Goal: Transaction & Acquisition: Purchase product/service

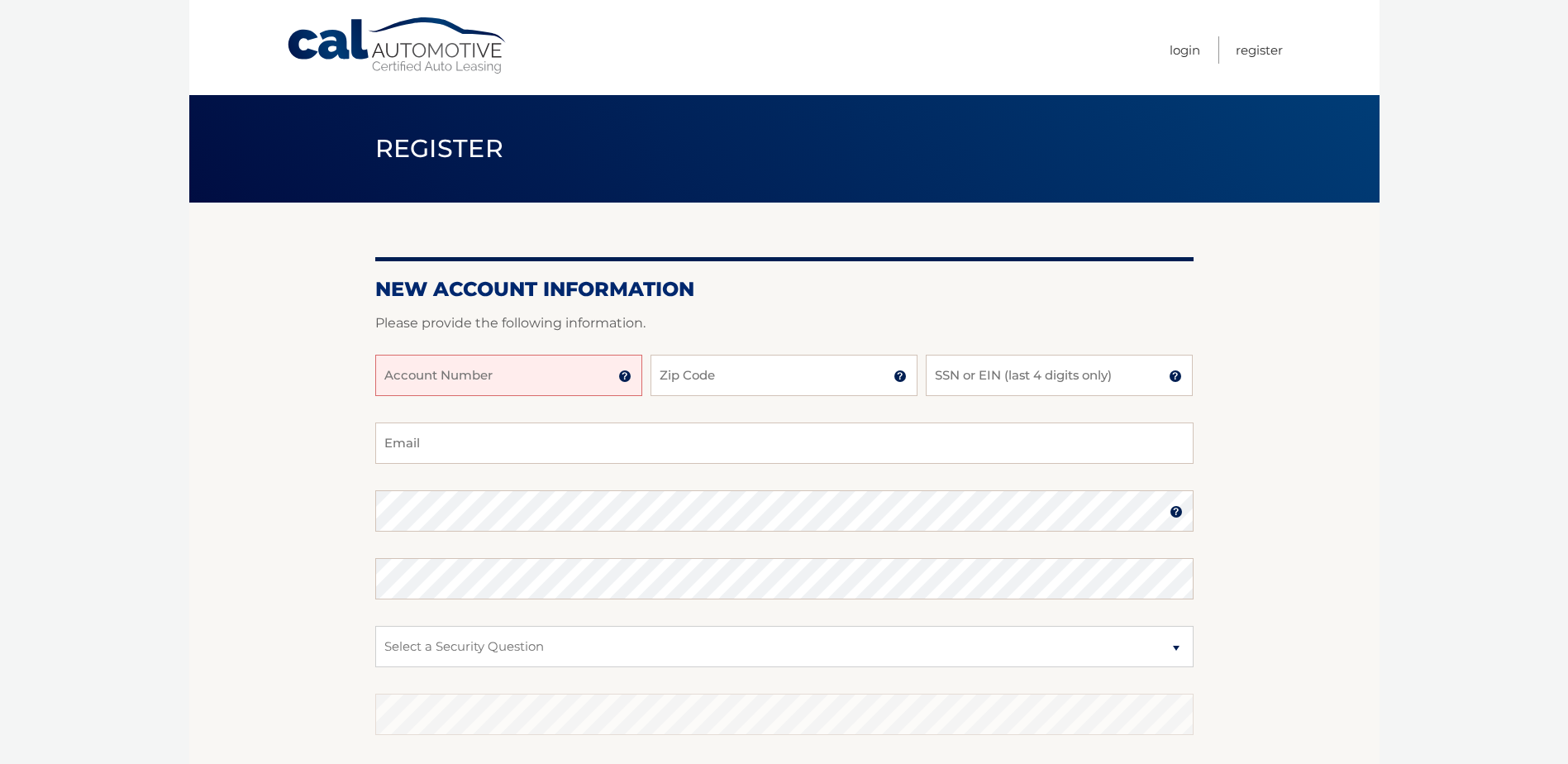
click at [409, 367] on input "Account Number" at bounding box center [509, 375] width 267 height 41
click at [620, 379] on img at bounding box center [624, 375] width 13 height 13
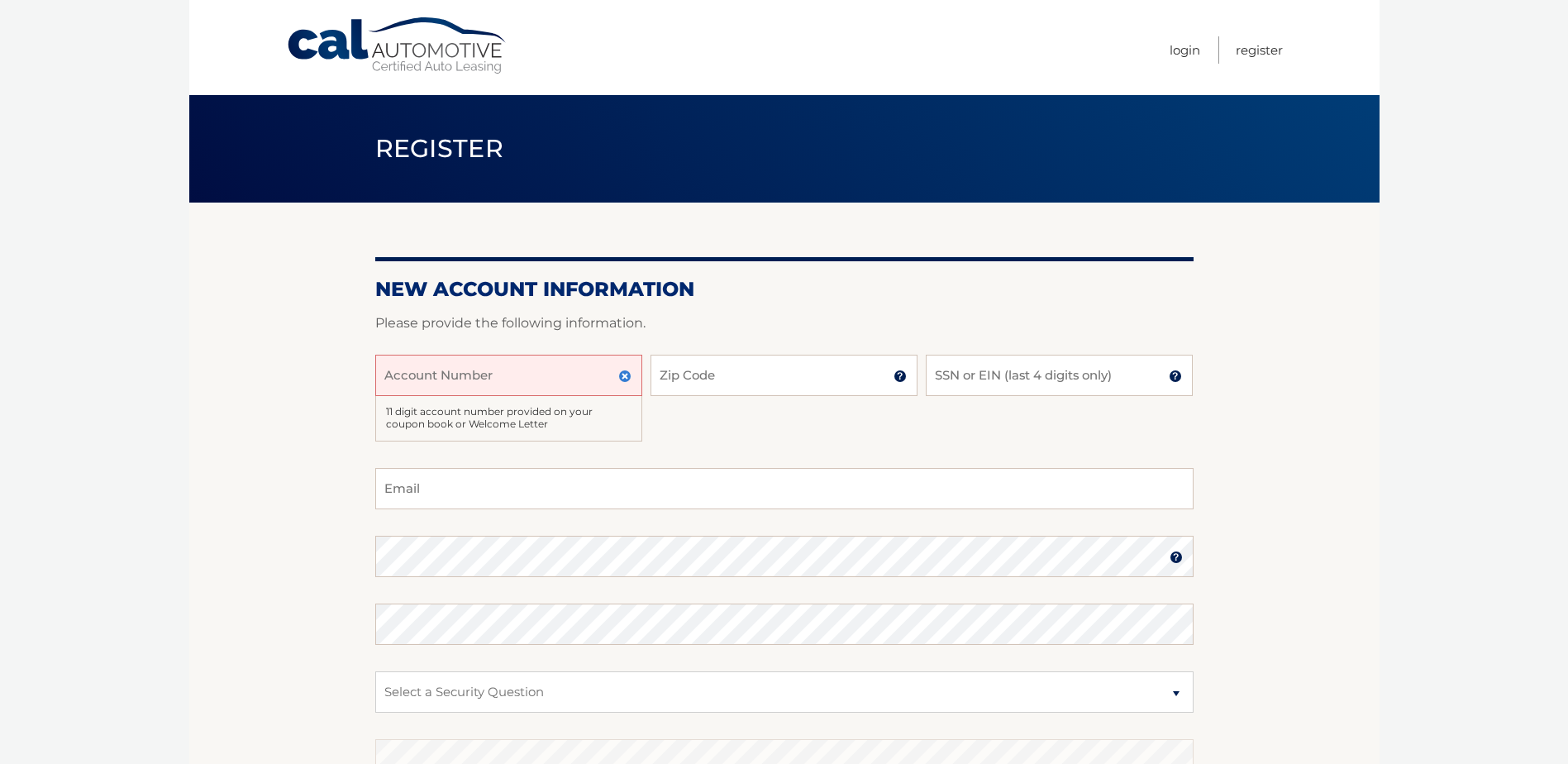
click at [520, 366] on input "Account Number" at bounding box center [509, 375] width 267 height 41
type input "44456020805"
type input "08857"
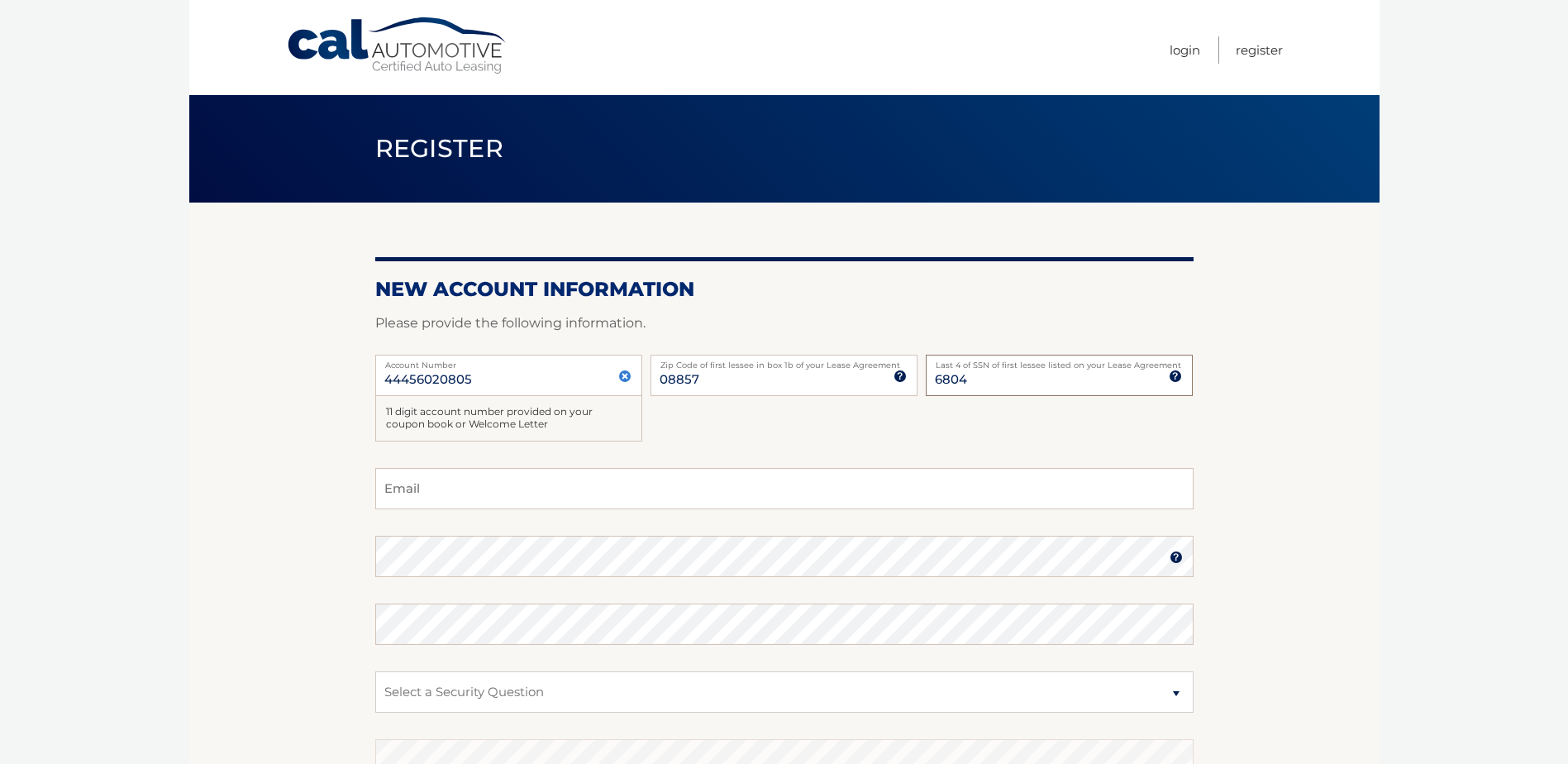
type input "6804"
type input "ssigman24@yahoo.com"
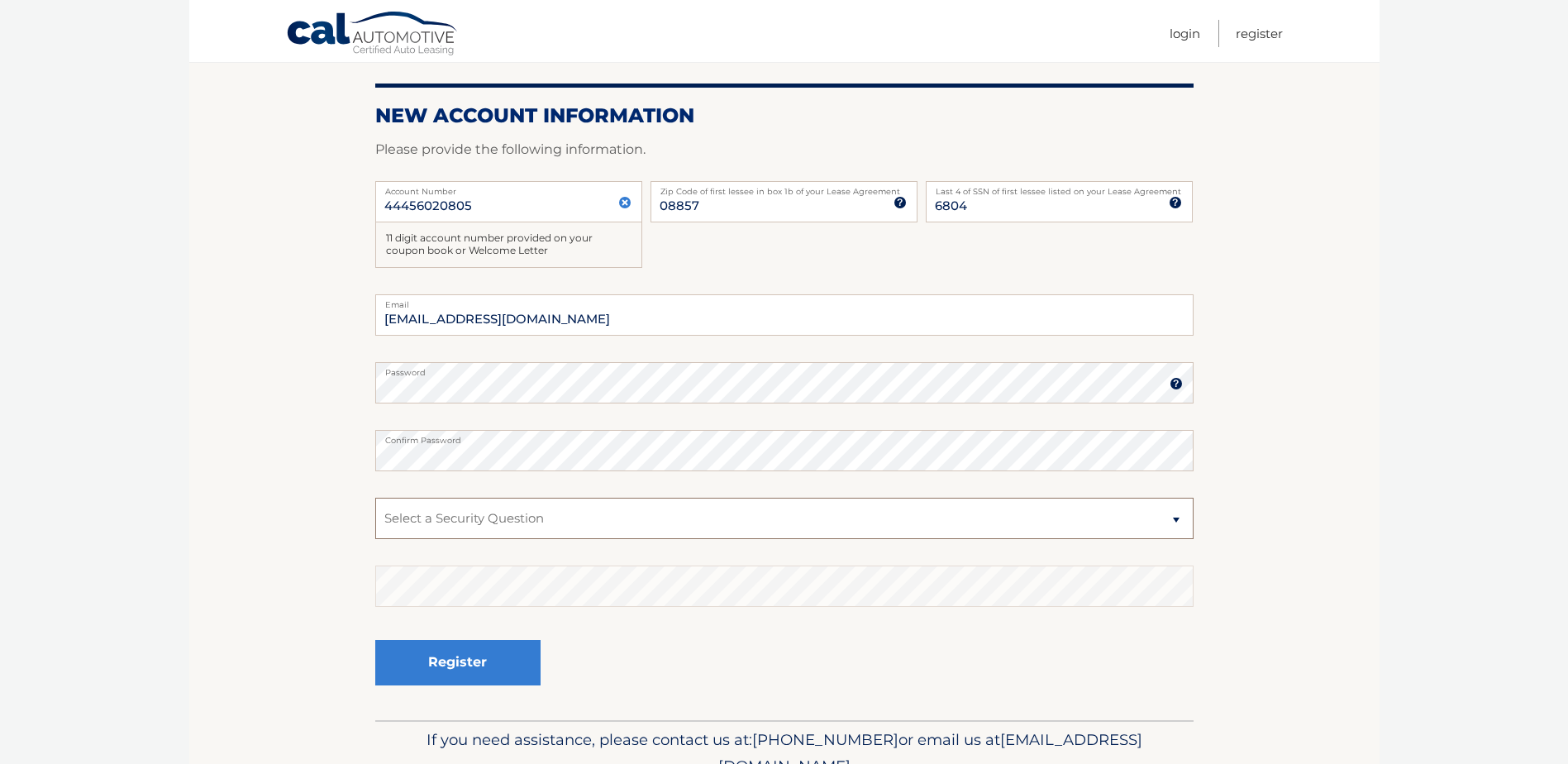
scroll to position [248, 0]
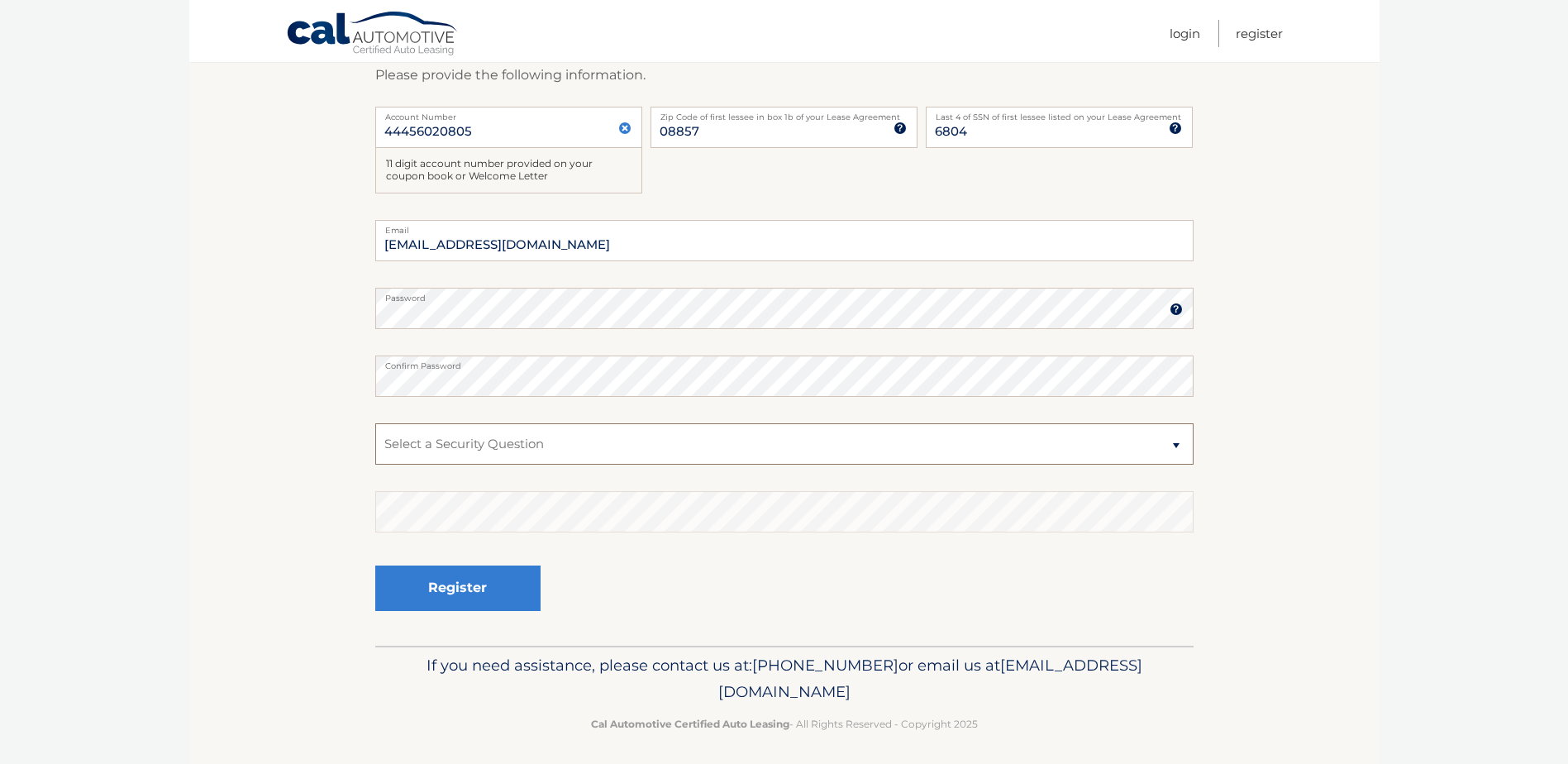
click at [525, 457] on select "Select a Security Question What was the name of your elementary school? What is…" at bounding box center [784, 443] width 819 height 41
click at [375, 423] on select "Select a Security Question What was the name of your elementary school? What is…" at bounding box center [784, 443] width 819 height 41
click at [487, 442] on select "Select a Security Question What was the name of your elementary school? What is…" at bounding box center [784, 443] width 819 height 41
select select "2"
click at [375, 423] on select "Select a Security Question What was the name of your elementary school? What is…" at bounding box center [784, 443] width 819 height 41
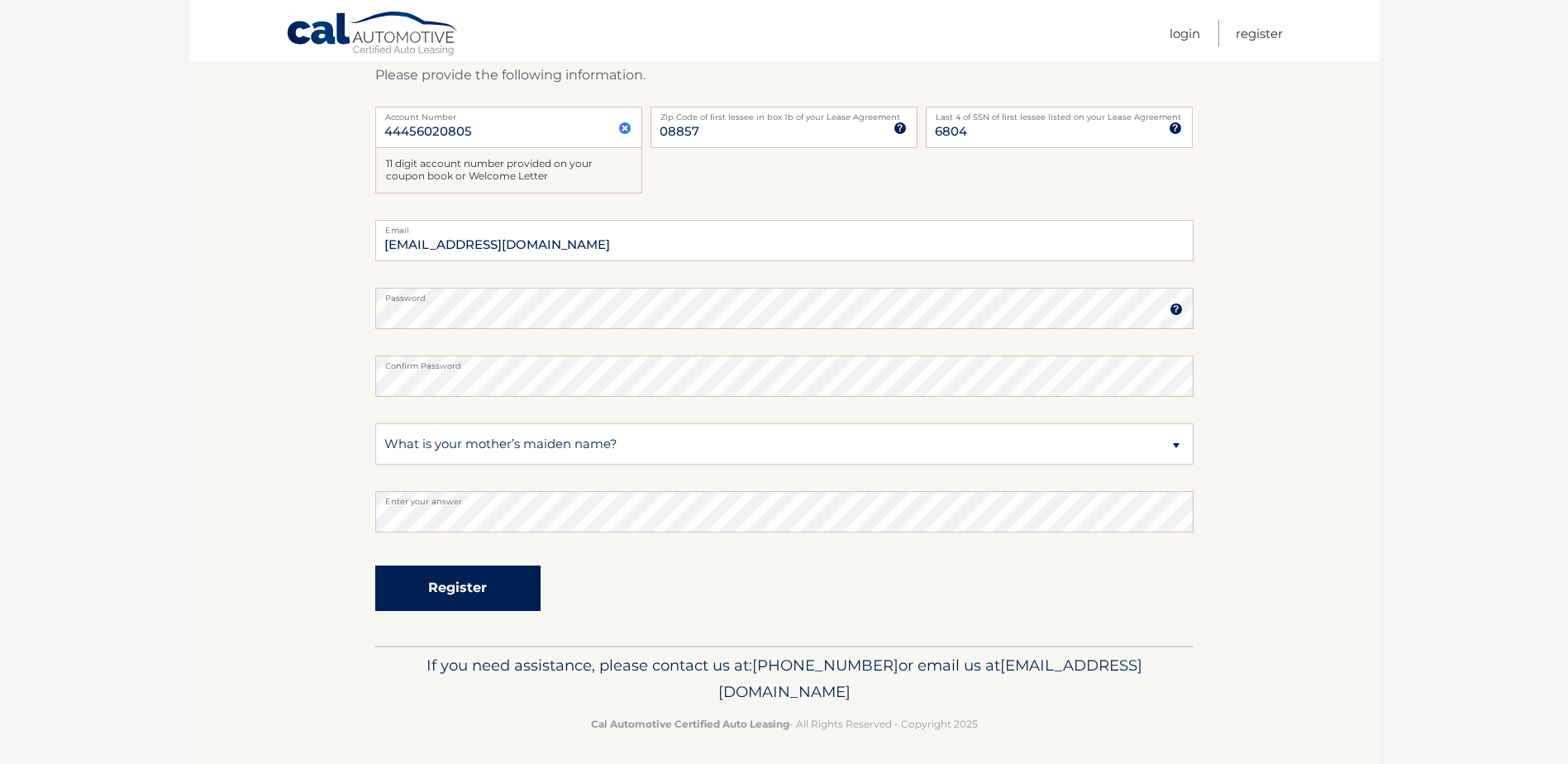
click at [432, 577] on button "Register" at bounding box center [458, 588] width 166 height 46
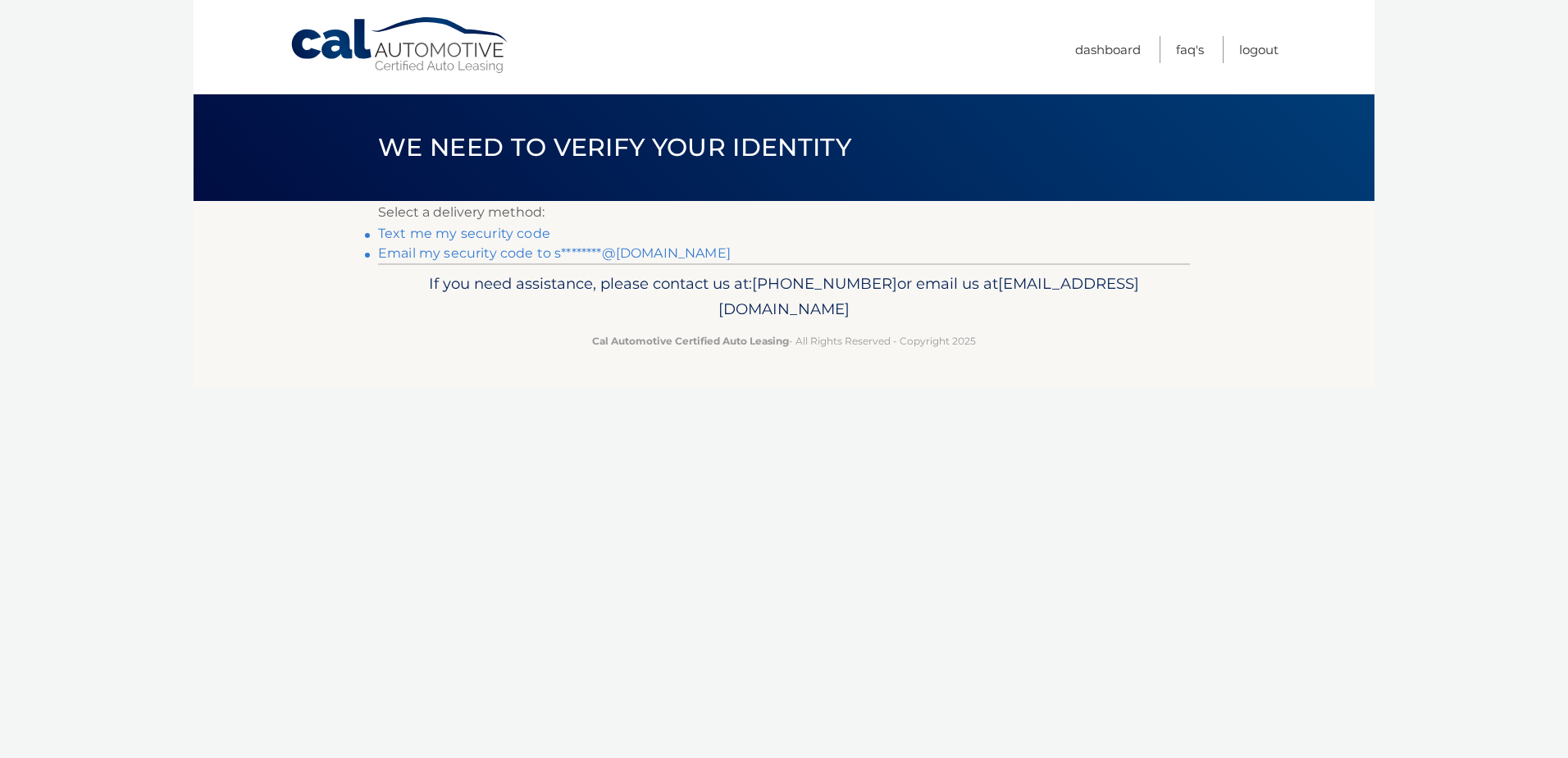
click at [436, 234] on link "Text me my security code" at bounding box center [464, 234] width 172 height 16
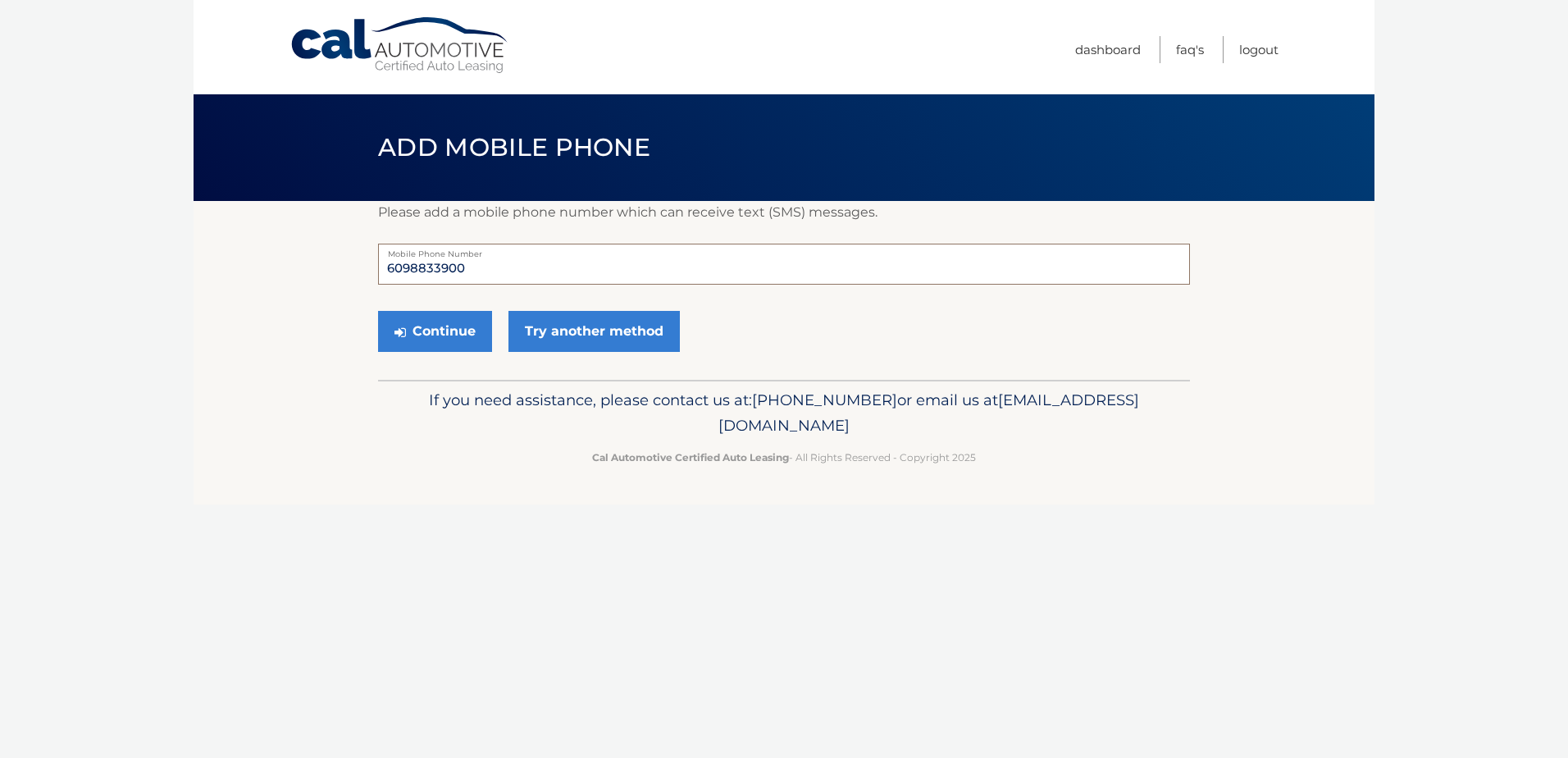
click at [475, 273] on input "6098833900" at bounding box center [784, 263] width 812 height 41
drag, startPoint x: 484, startPoint y: 261, endPoint x: 267, endPoint y: 245, distance: 217.6
click at [267, 261] on section "Please add a mobile phone number which can receive text (SMS) messages. 6098833…" at bounding box center [784, 290] width 1181 height 179
type input "7322598369"
click at [413, 330] on button "Continue" at bounding box center [434, 331] width 114 height 41
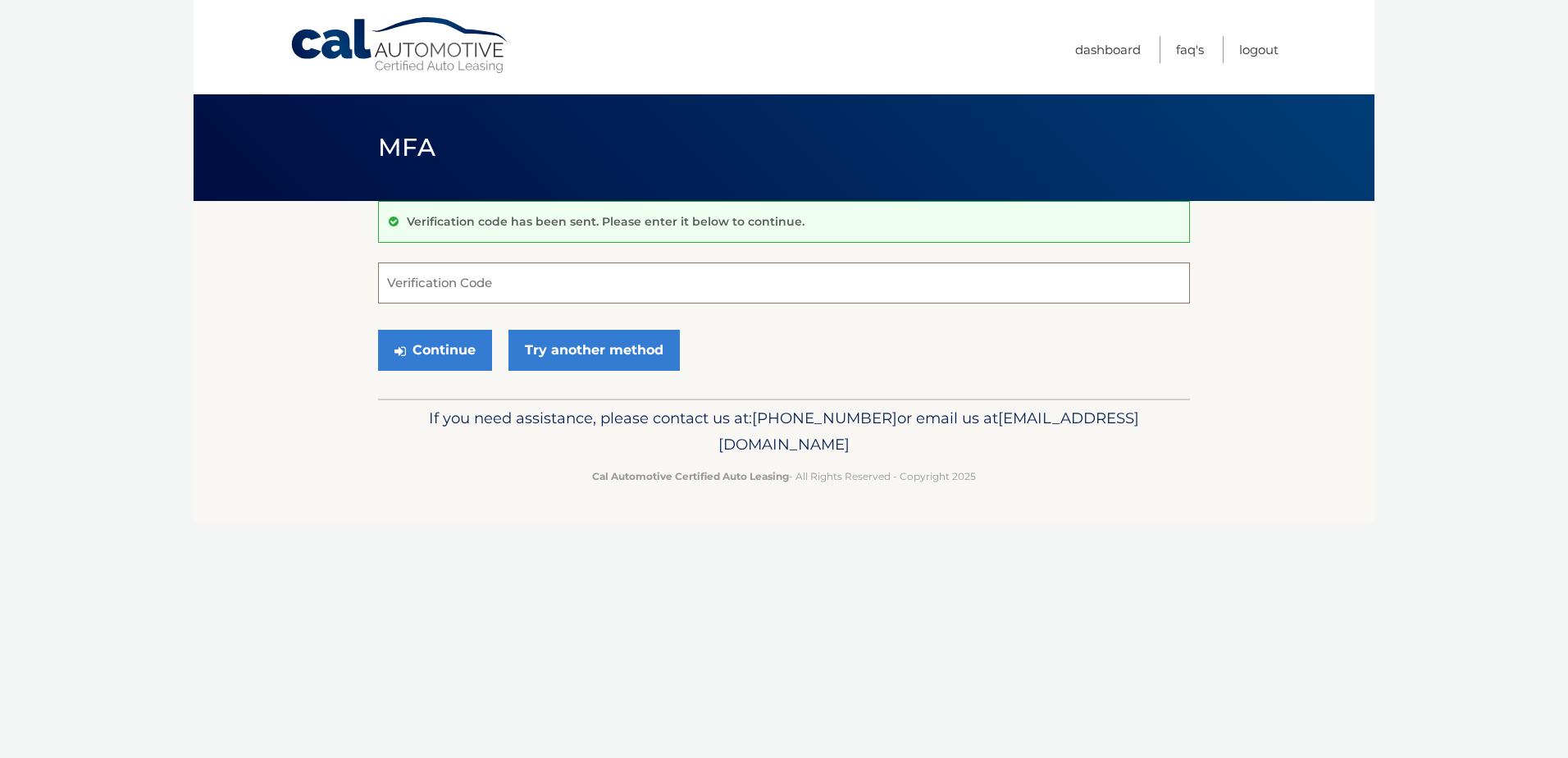
click at [443, 291] on input "Verification Code" at bounding box center [784, 282] width 812 height 41
type input "242863"
click at [414, 351] on button "Continue" at bounding box center [434, 349] width 114 height 41
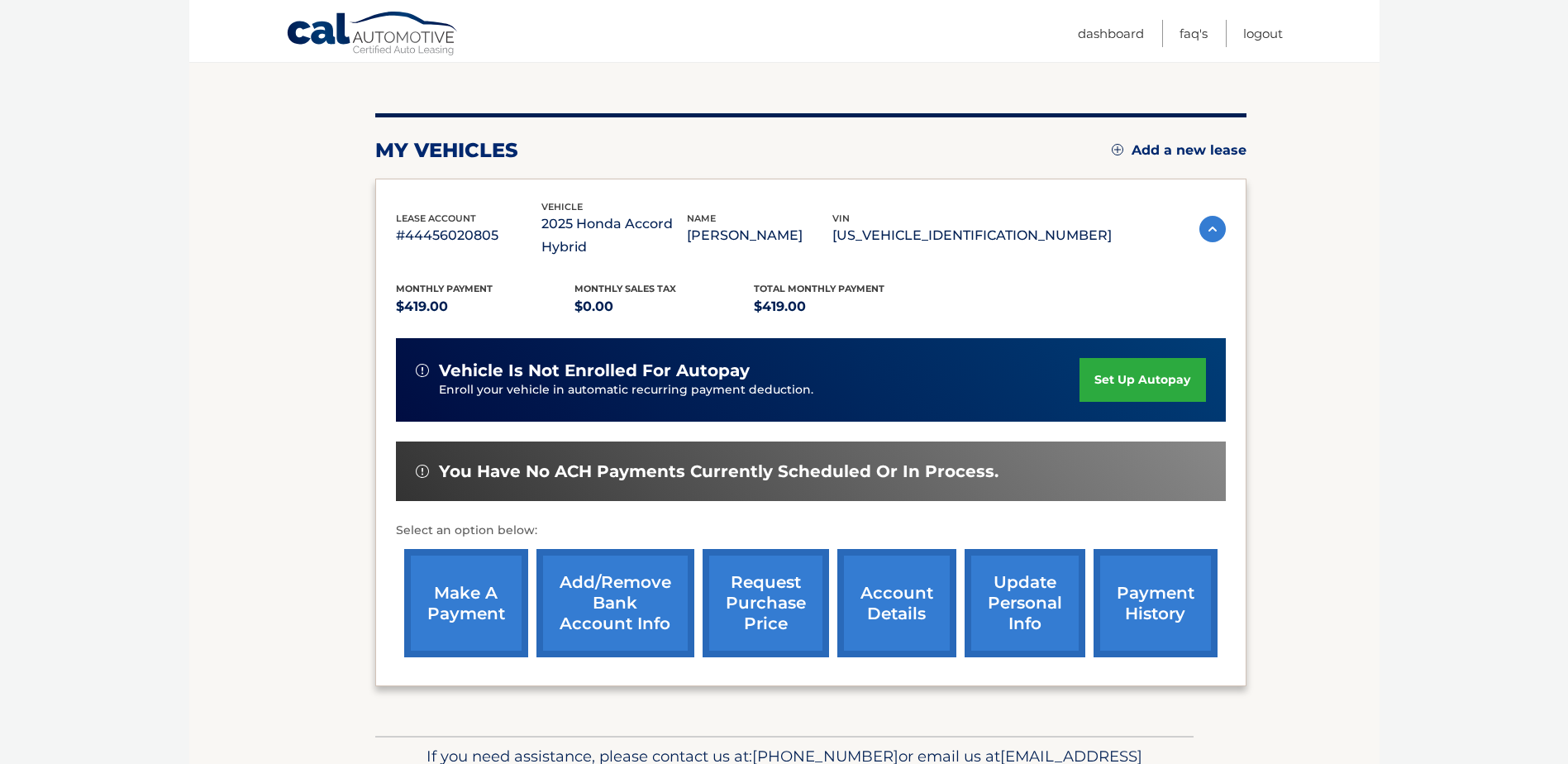
scroll to position [166, 0]
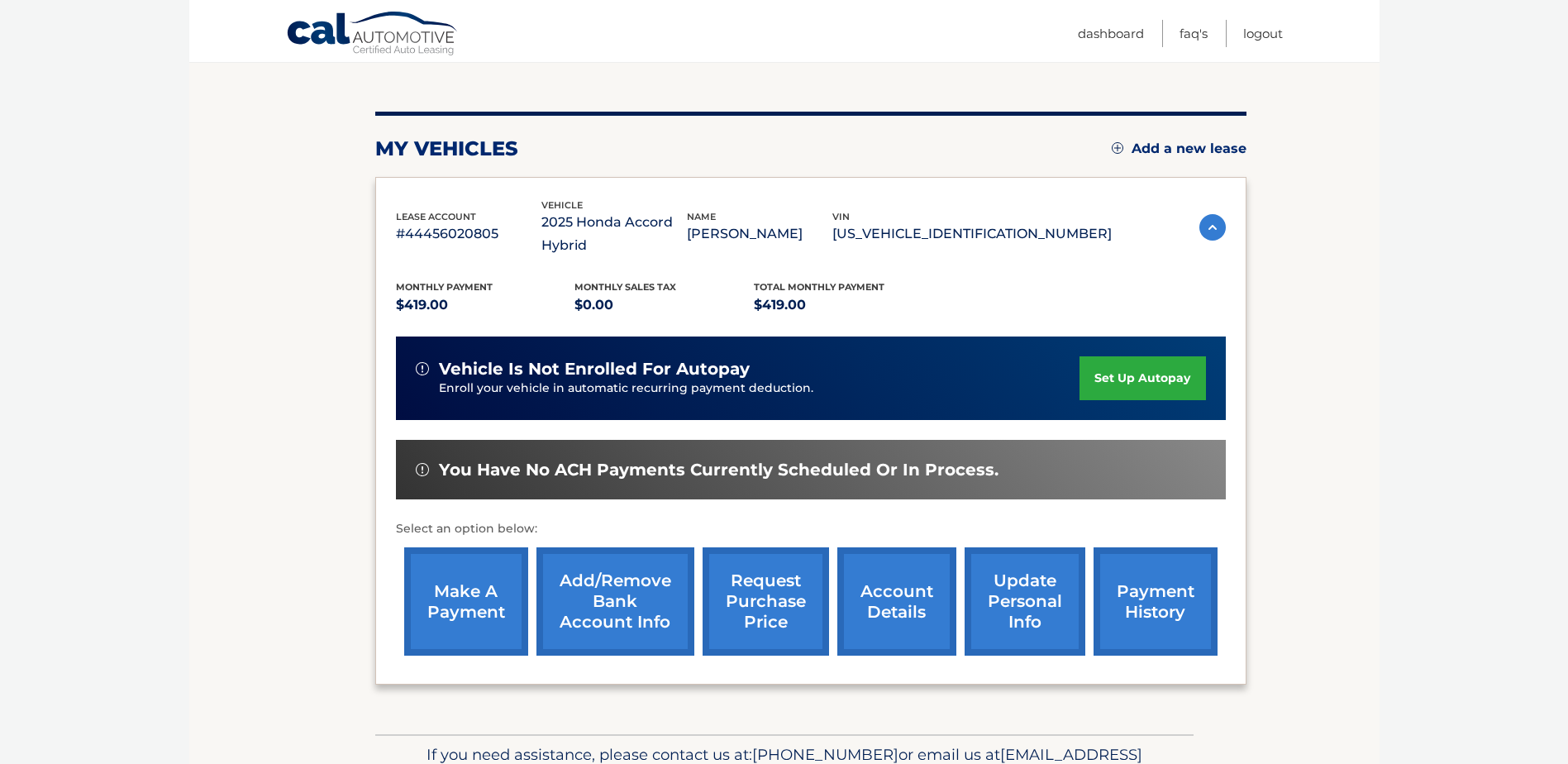
click at [459, 607] on link "make a payment" at bounding box center [466, 601] width 124 height 109
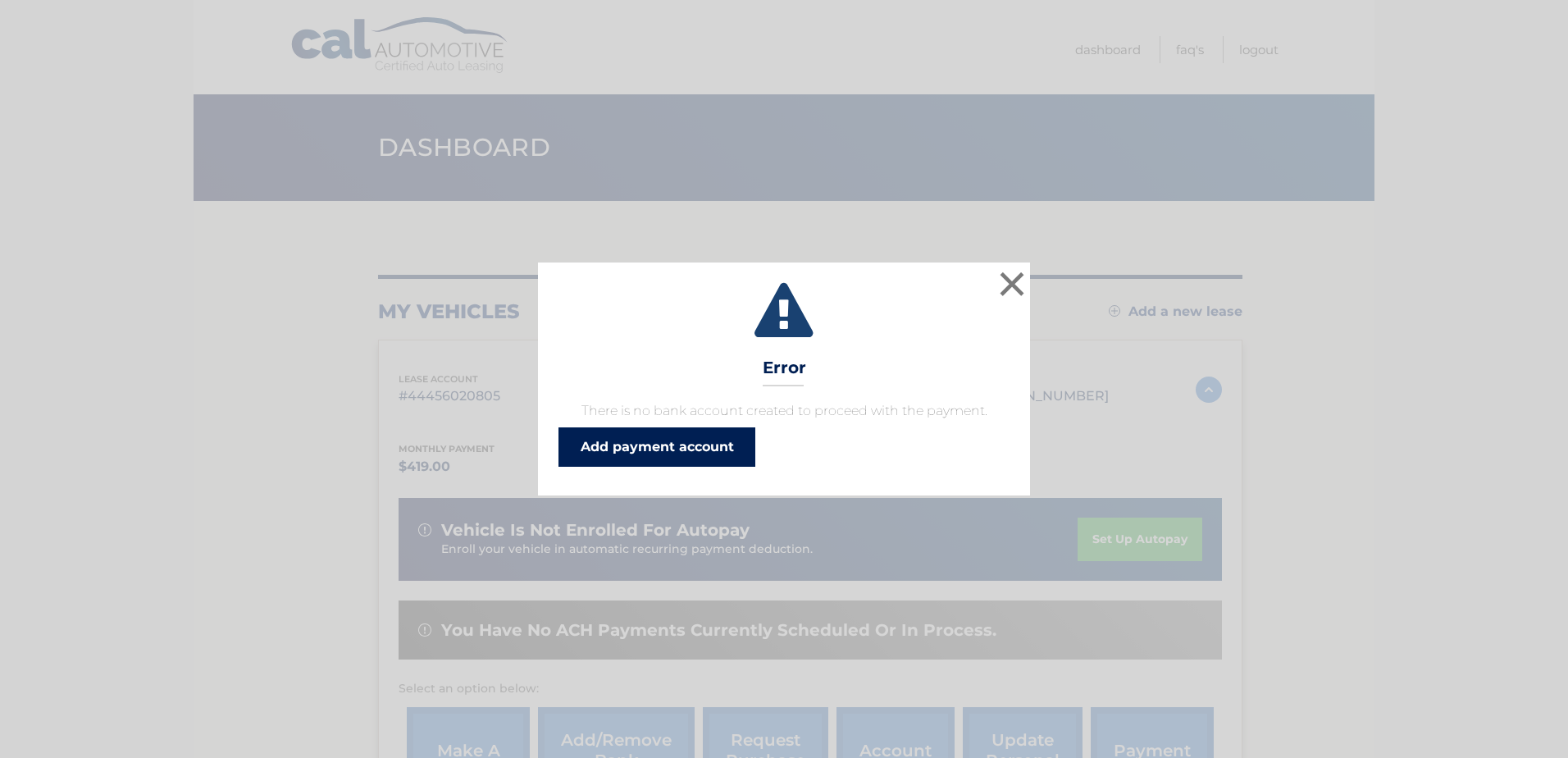
click at [701, 445] on link "Add payment account" at bounding box center [656, 447] width 197 height 40
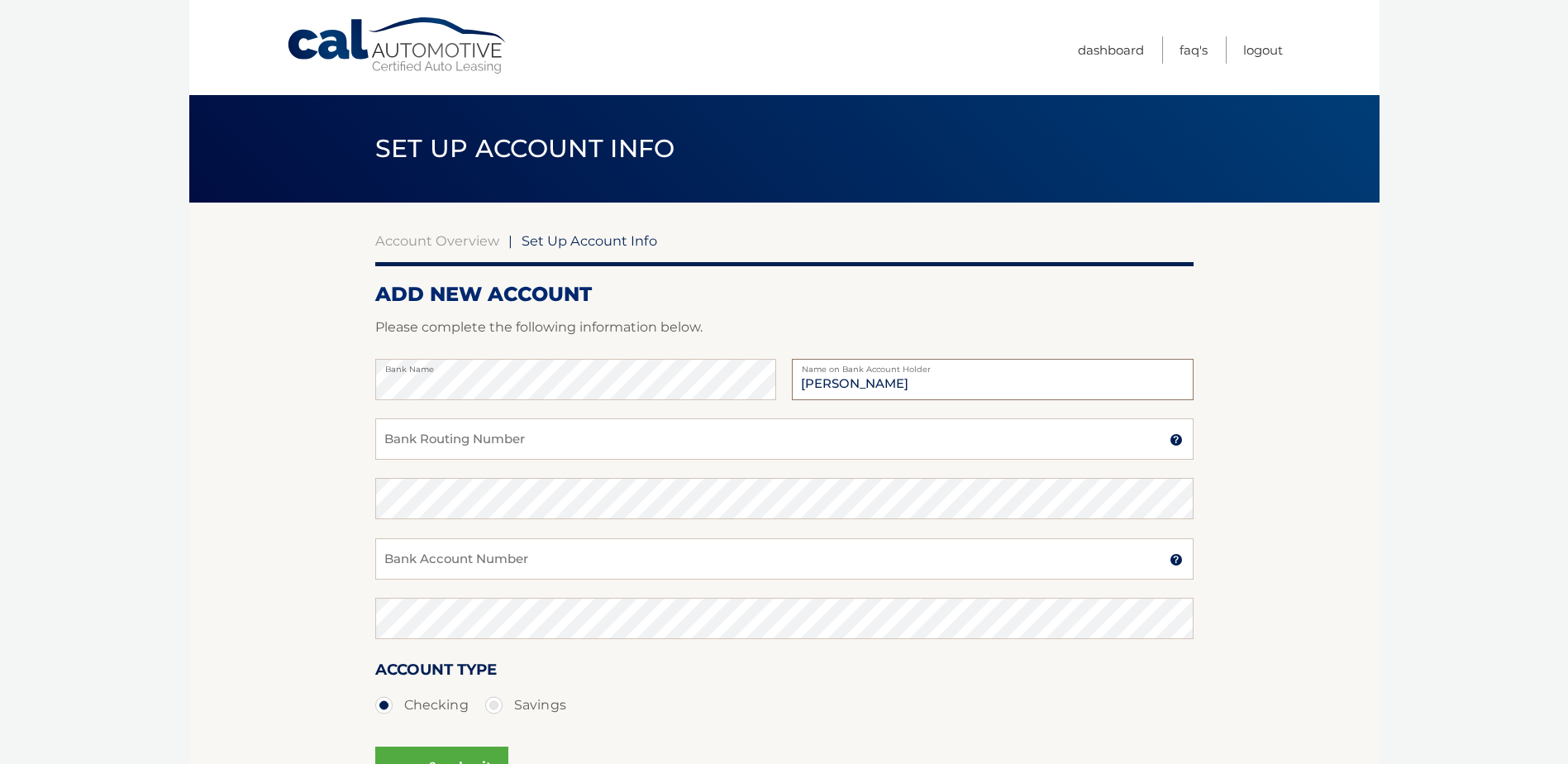
type input "Shaun Sigman"
click at [385, 569] on input "Bank Account Number" at bounding box center [784, 559] width 819 height 41
type input "7856495234"
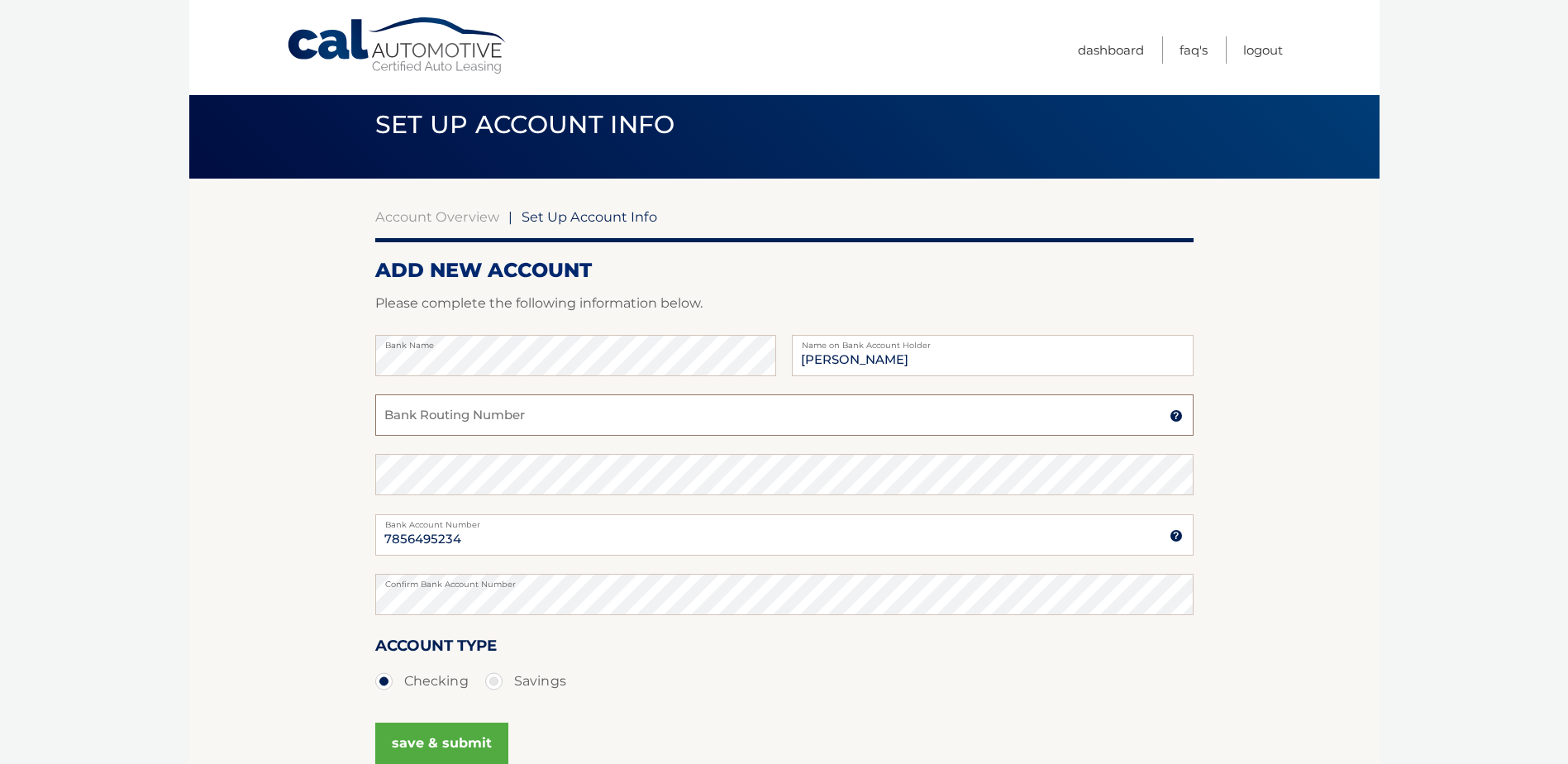
click at [414, 413] on input "Bank Routing Number" at bounding box center [784, 414] width 819 height 41
paste input "031201360"
type input "031201360"
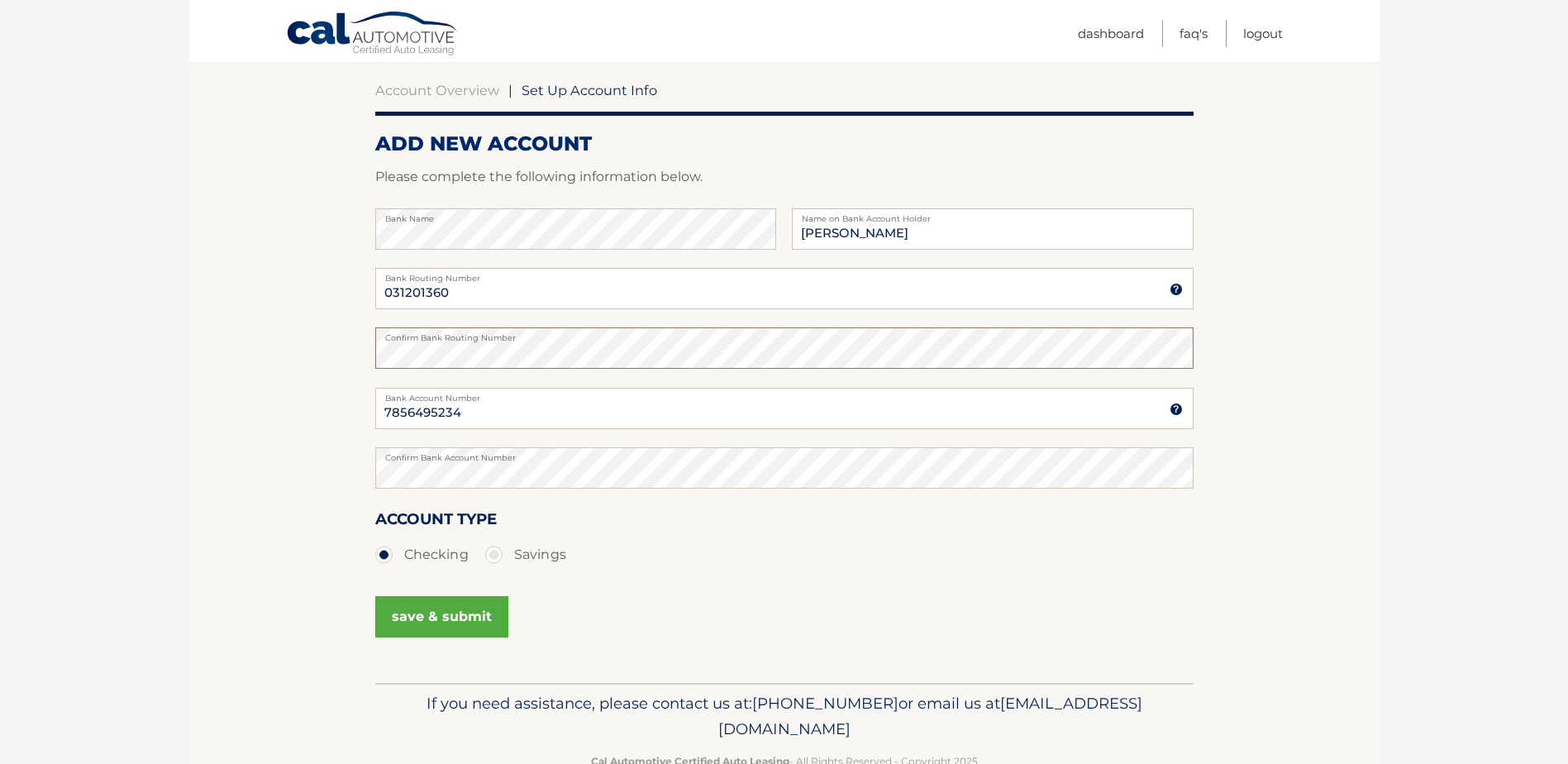
scroll to position [190, 0]
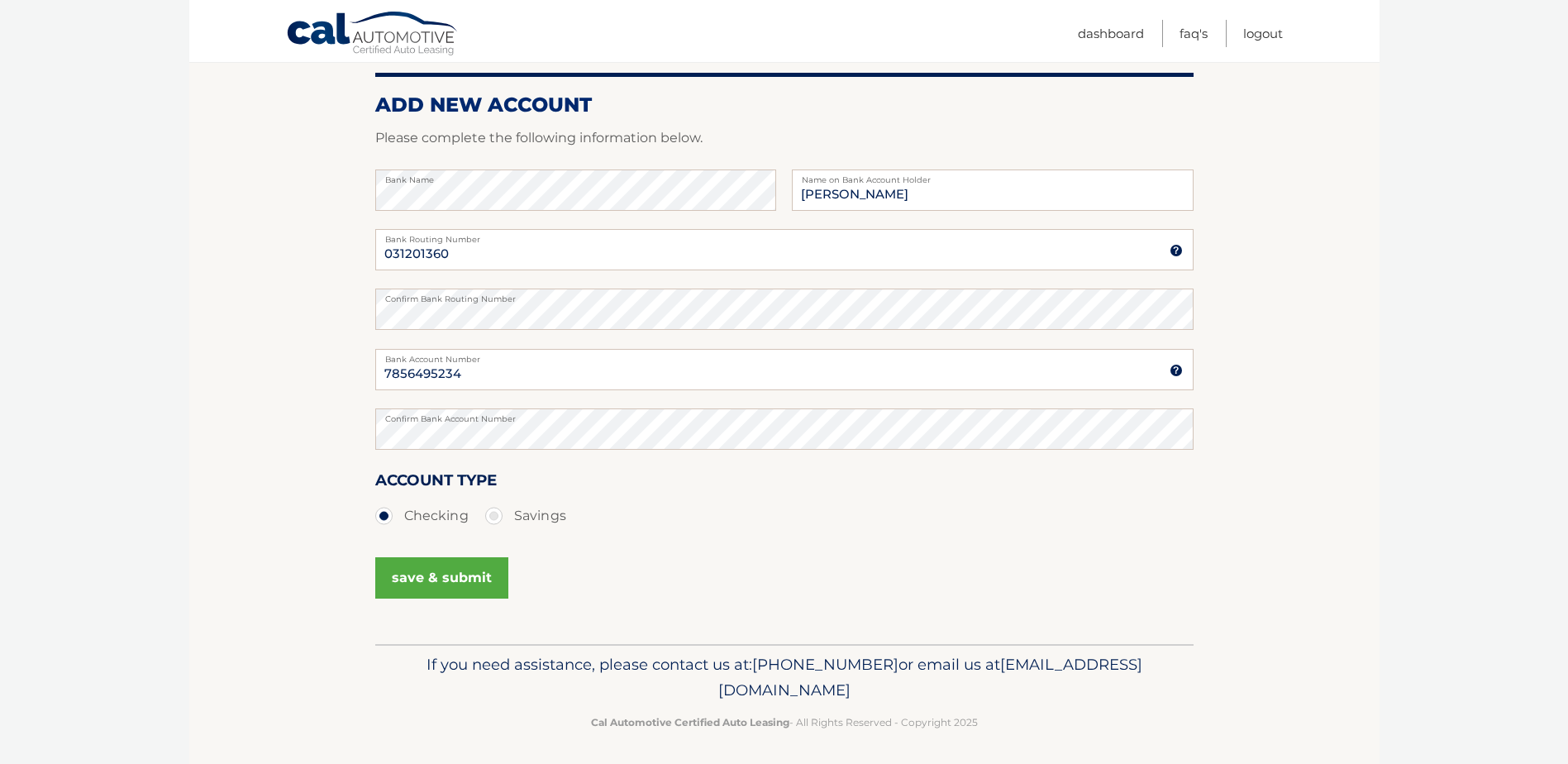
click at [421, 568] on button "save & submit" at bounding box center [441, 577] width 133 height 41
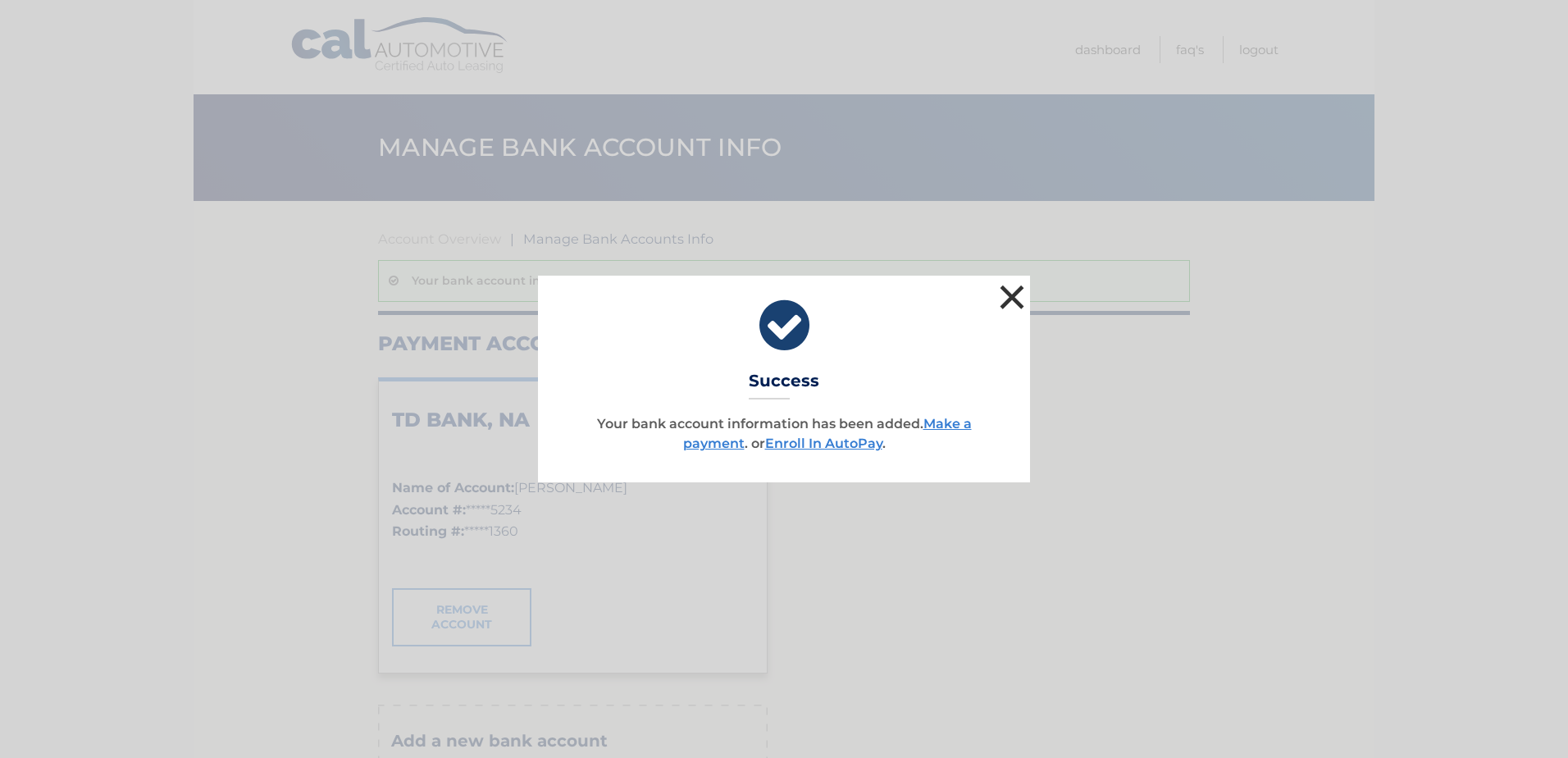
click at [1023, 295] on button "×" at bounding box center [1011, 296] width 33 height 33
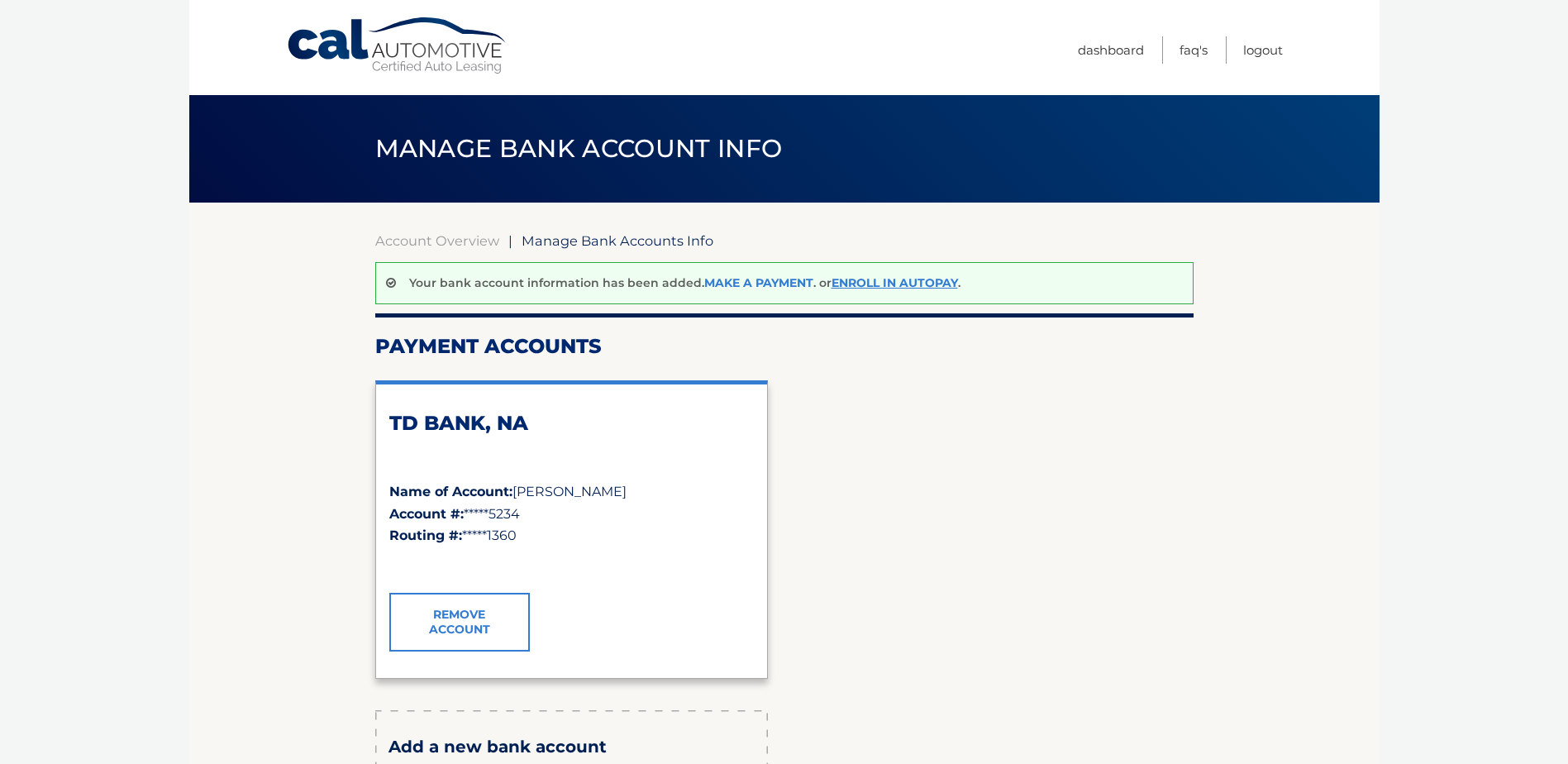
click at [768, 276] on link "Make a payment" at bounding box center [758, 282] width 109 height 15
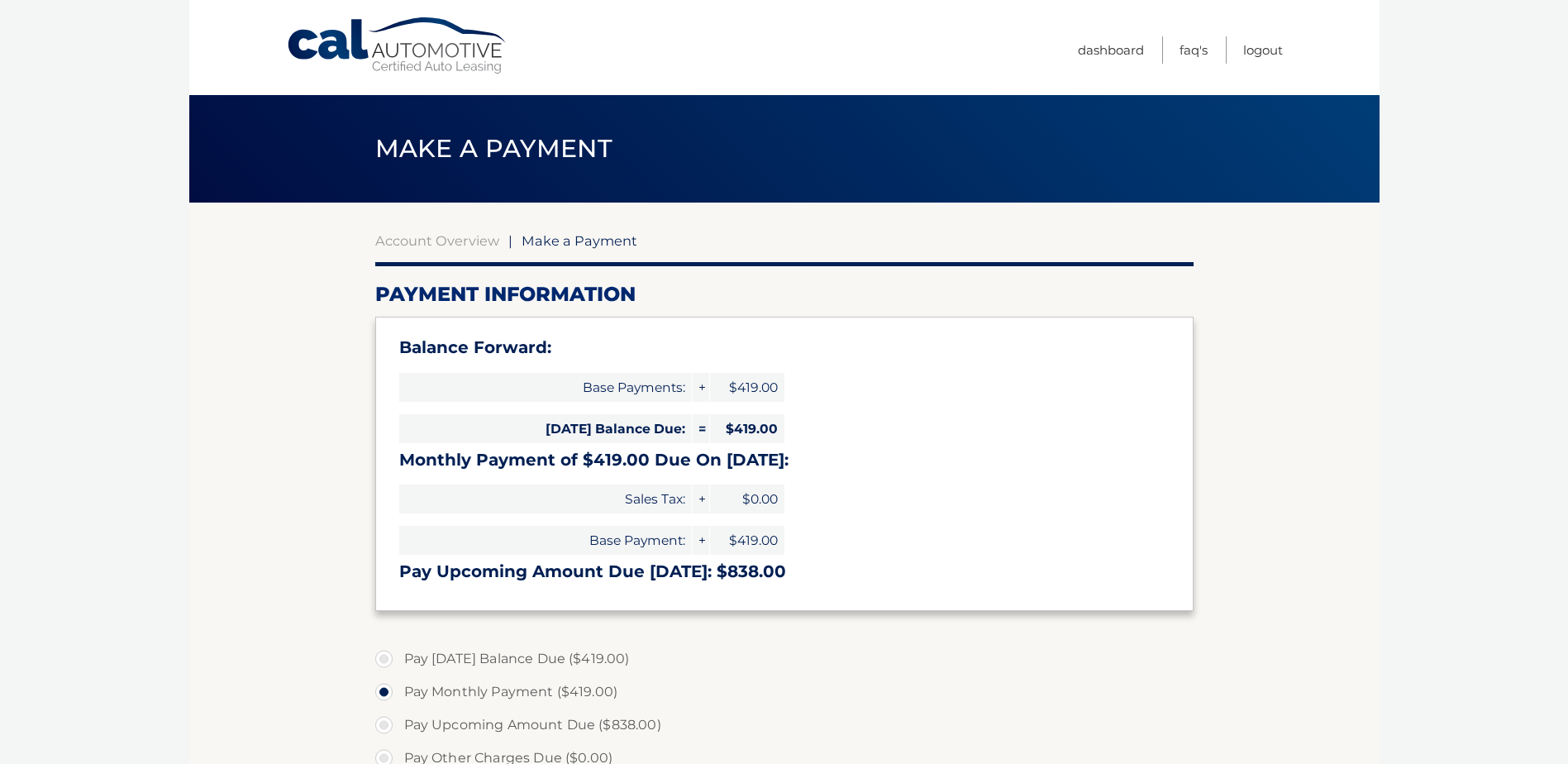
select select "MzJkNDgzNDItMWQ1Ni00NGRkLWI1OWEtNGQ2MWFiODMxODRl"
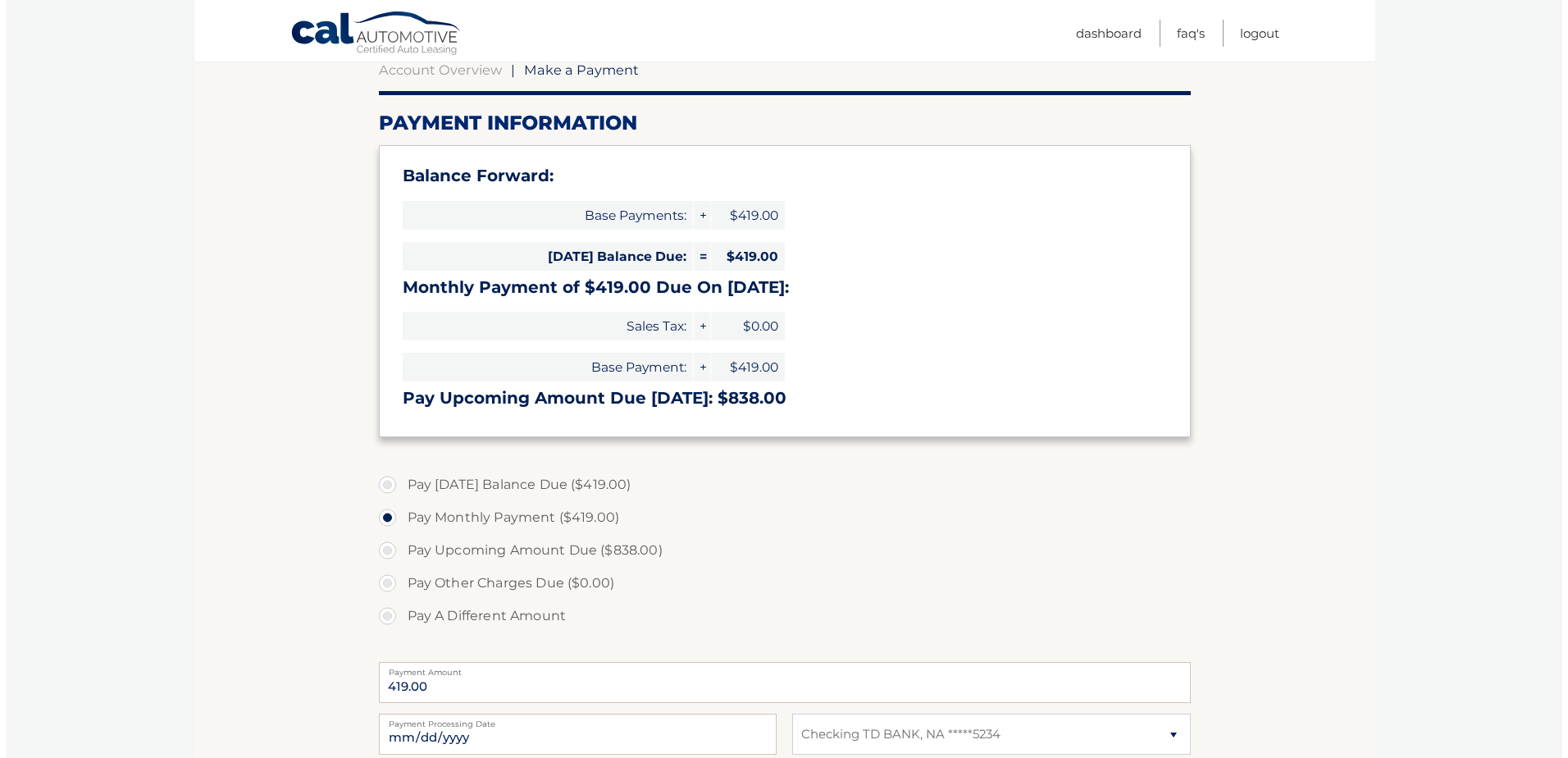
scroll to position [410, 0]
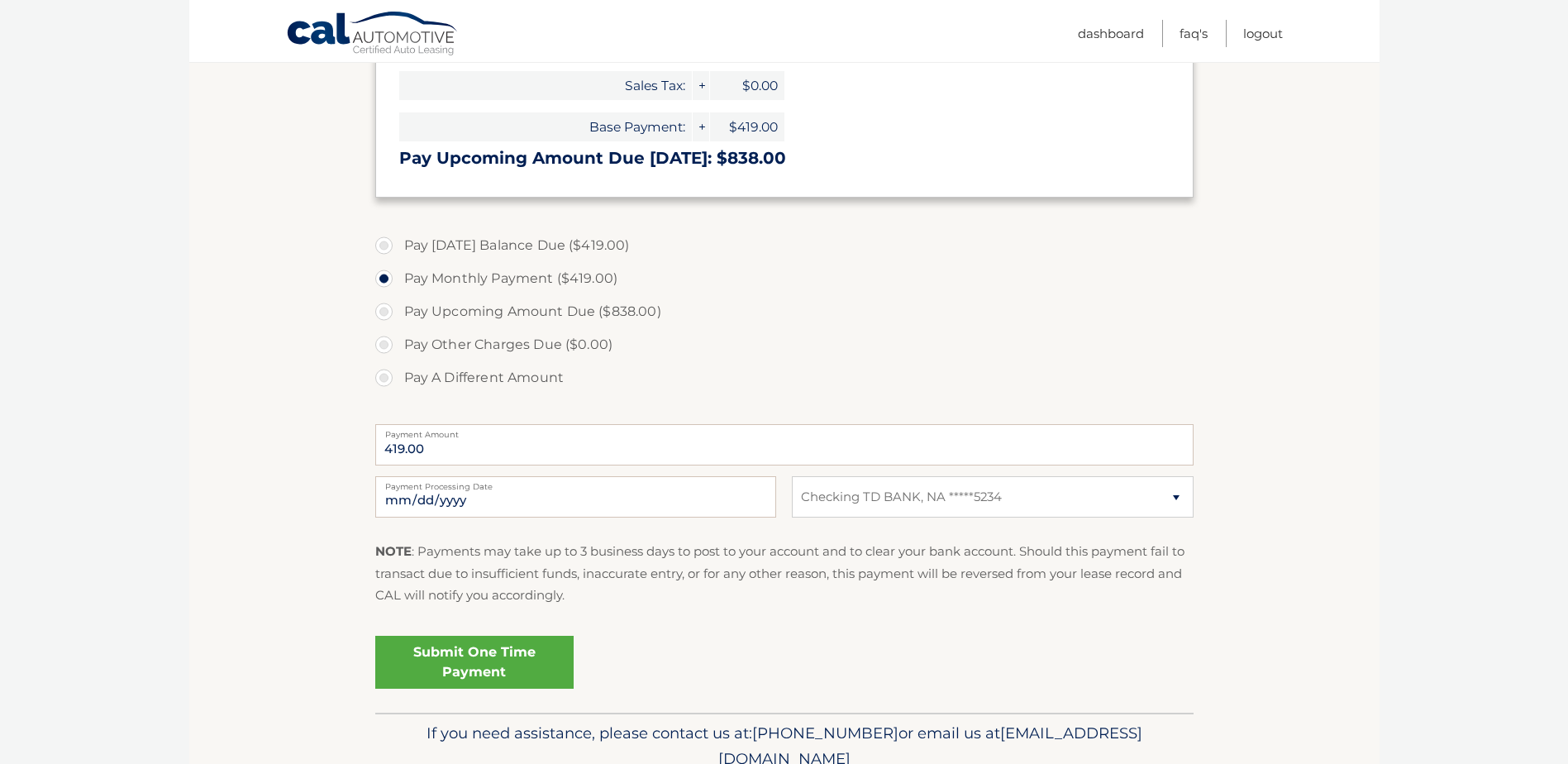
click at [474, 655] on link "Submit One Time Payment" at bounding box center [474, 661] width 198 height 53
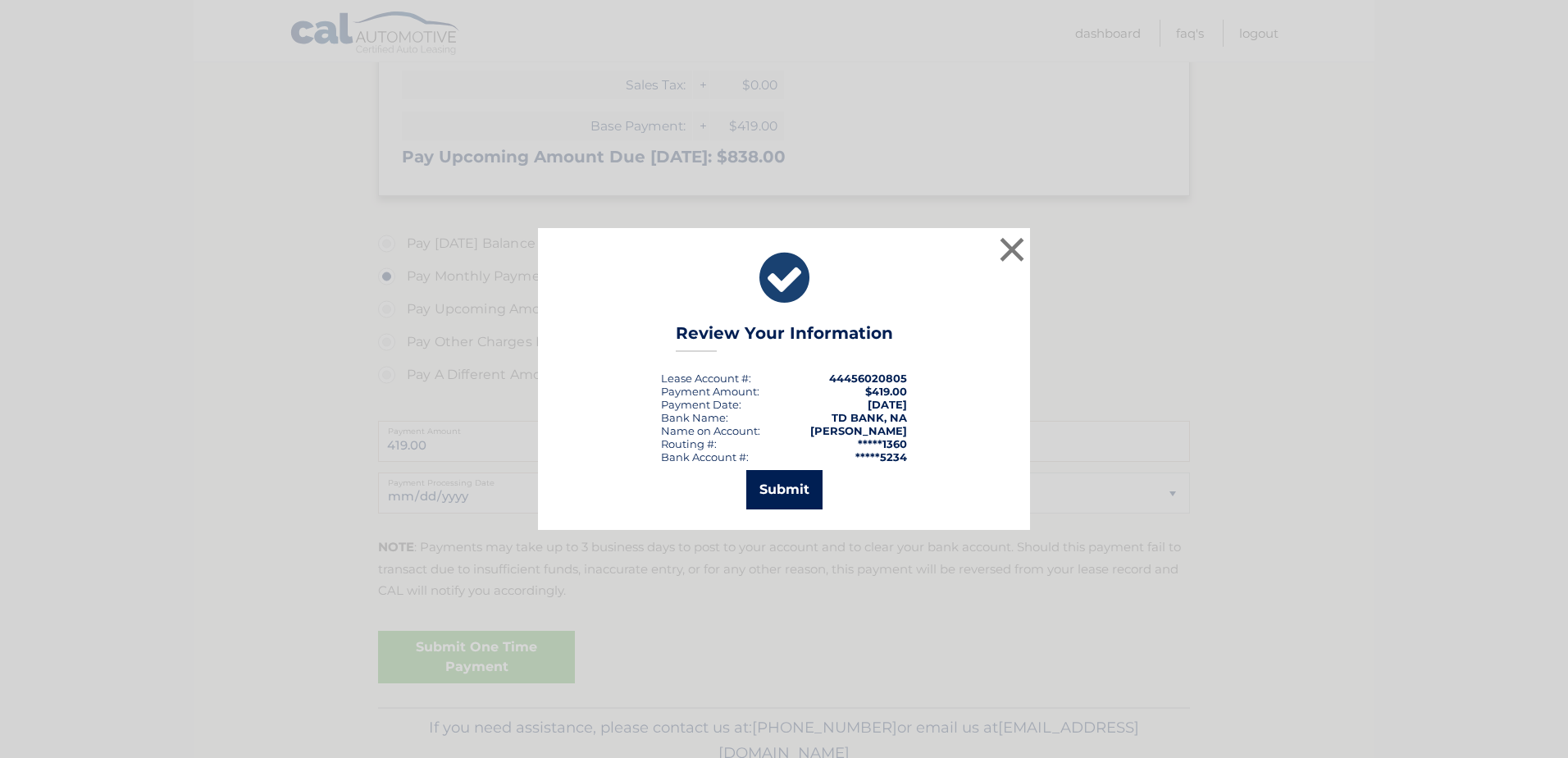
click at [779, 501] on button "Submit" at bounding box center [784, 490] width 76 height 40
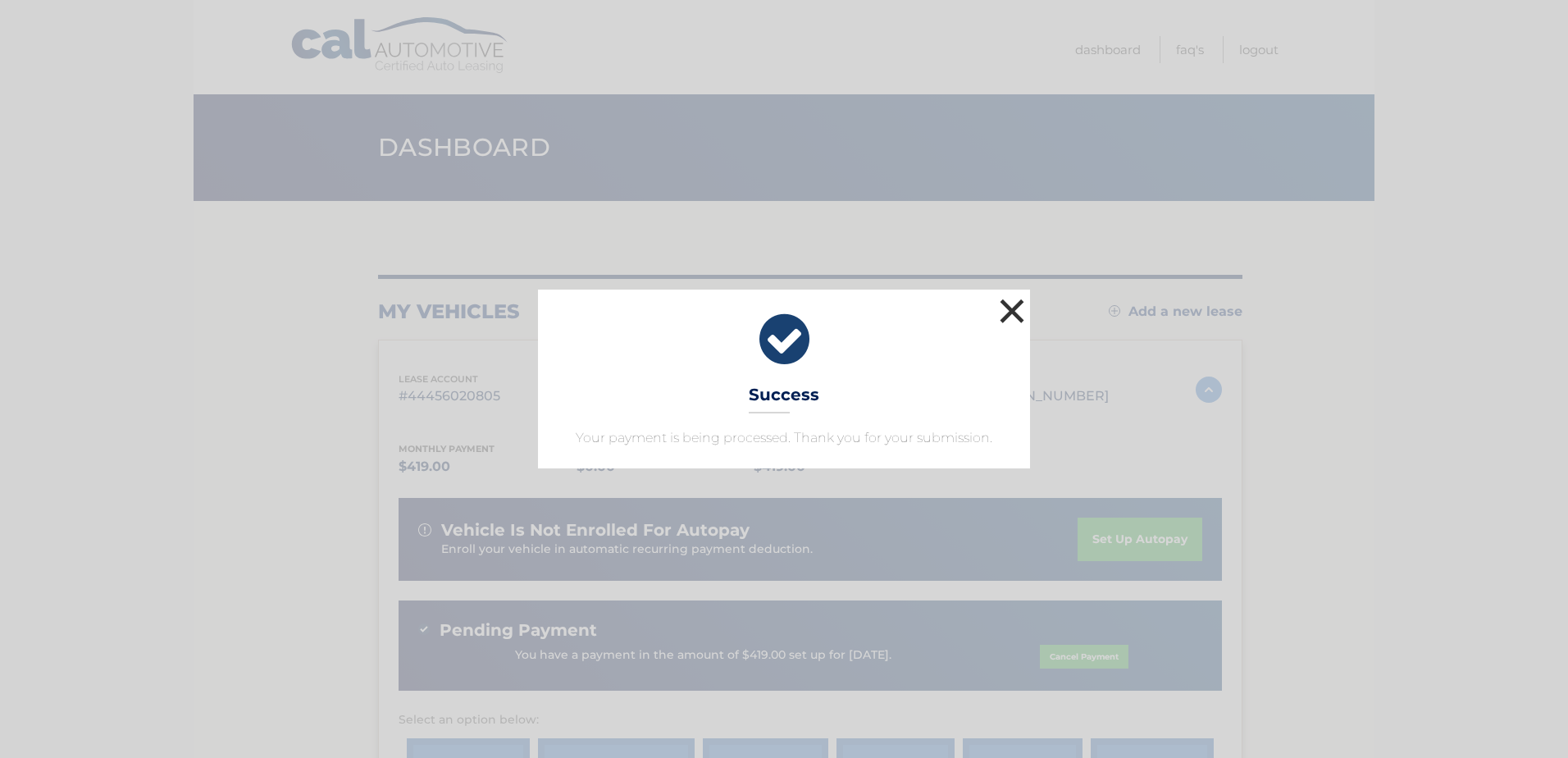
click at [1000, 312] on button "×" at bounding box center [1011, 311] width 33 height 33
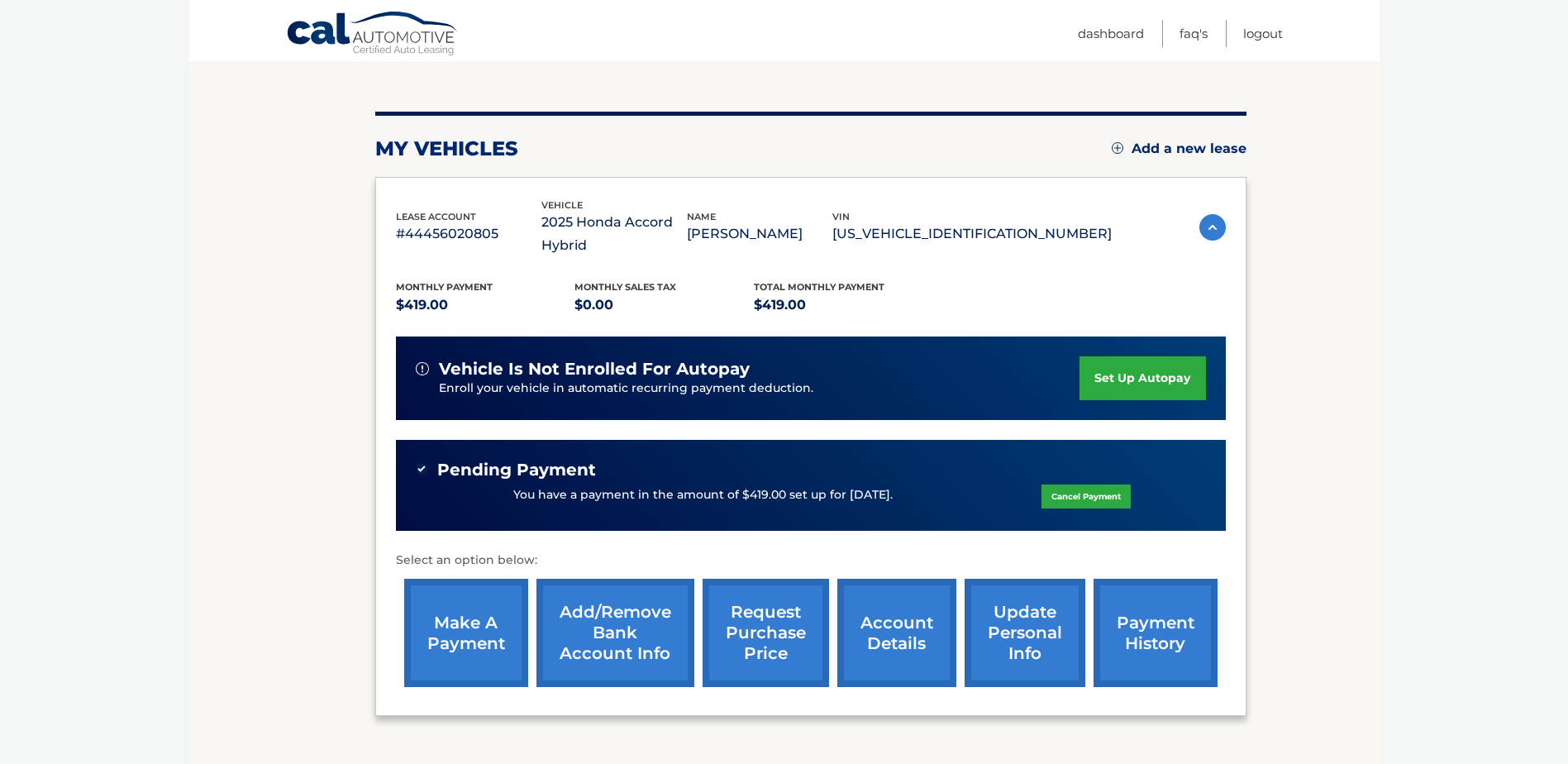
scroll to position [248, 0]
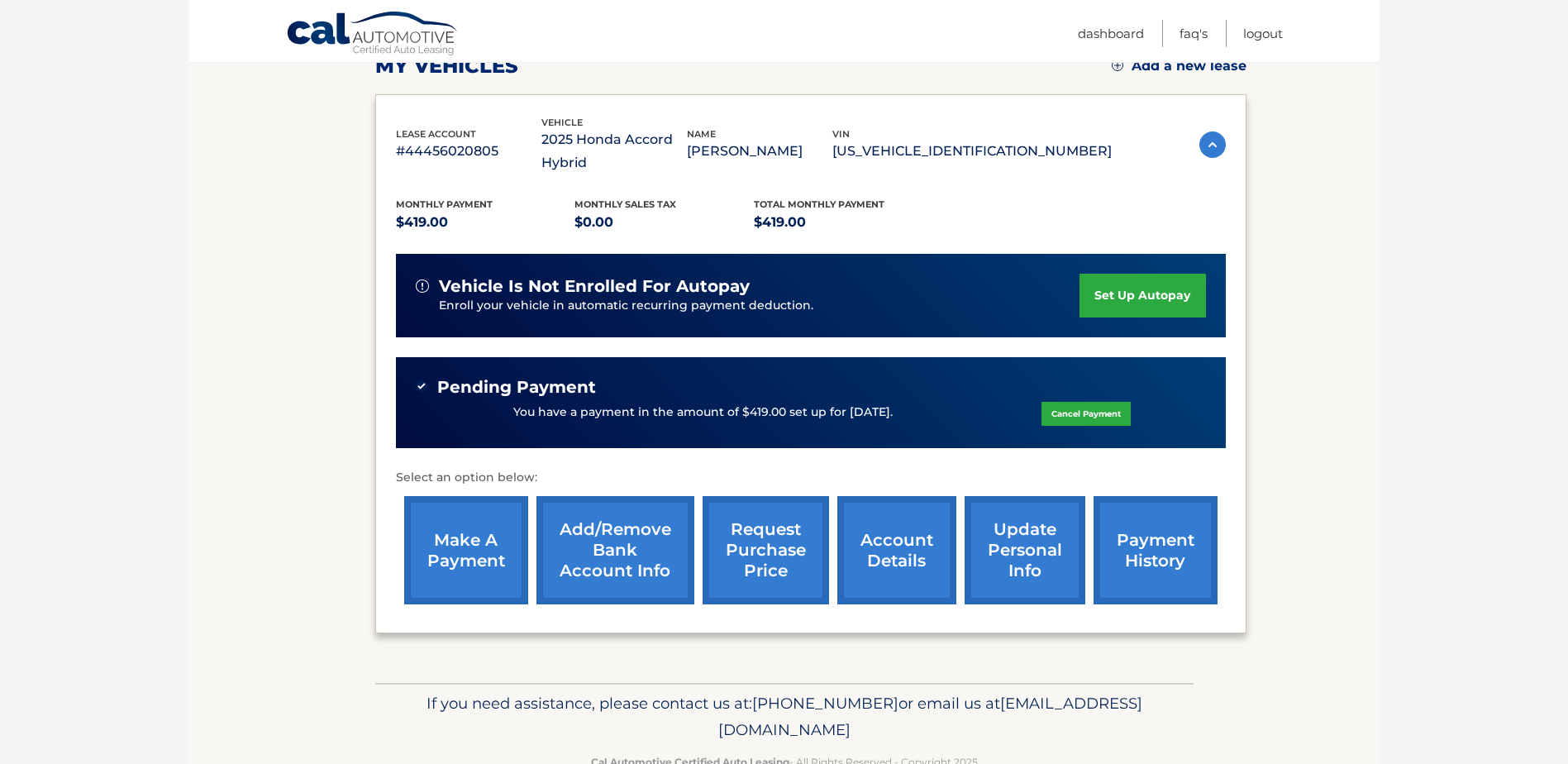
click at [879, 549] on link "account details" at bounding box center [897, 550] width 119 height 109
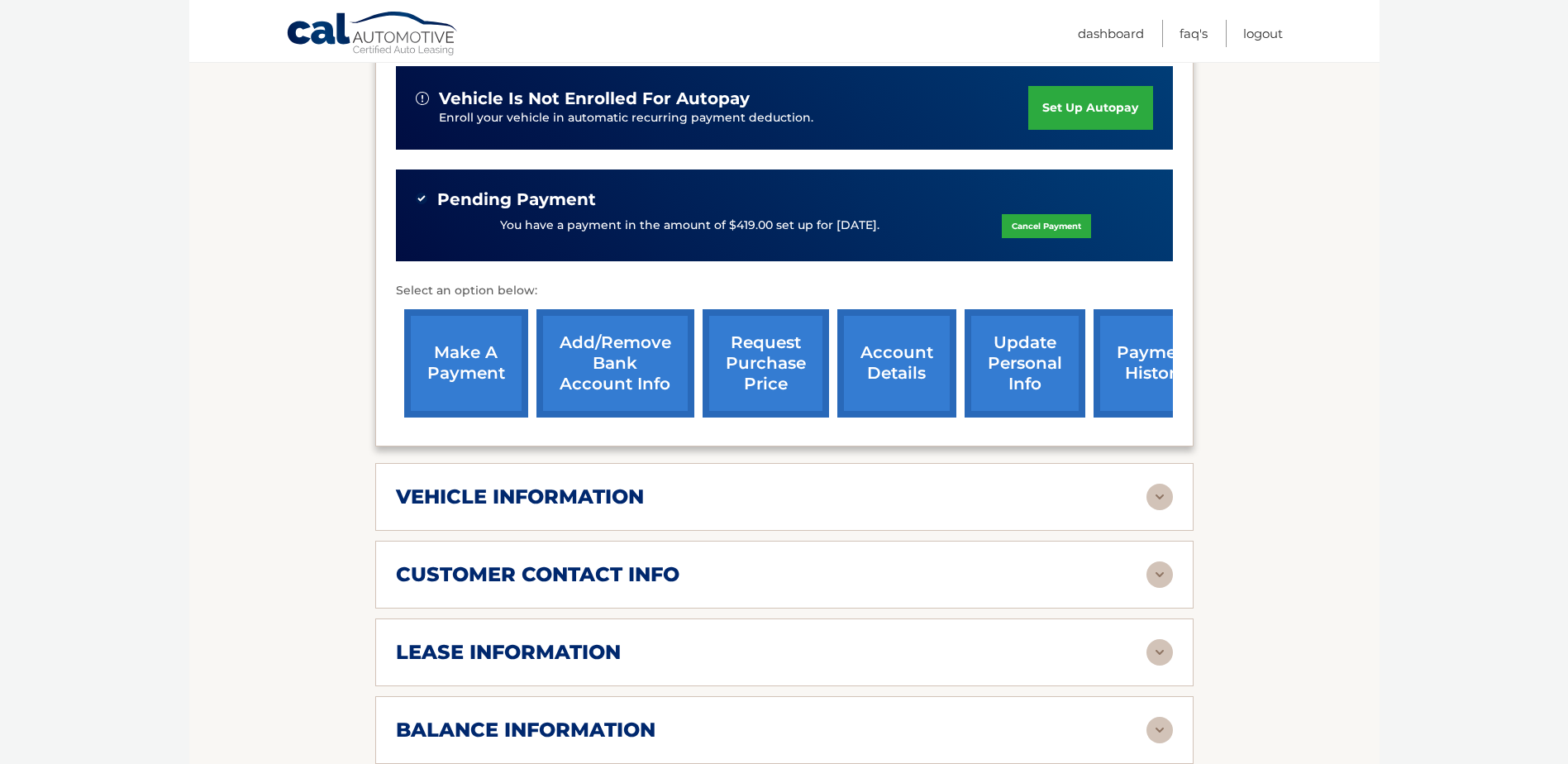
scroll to position [496, 0]
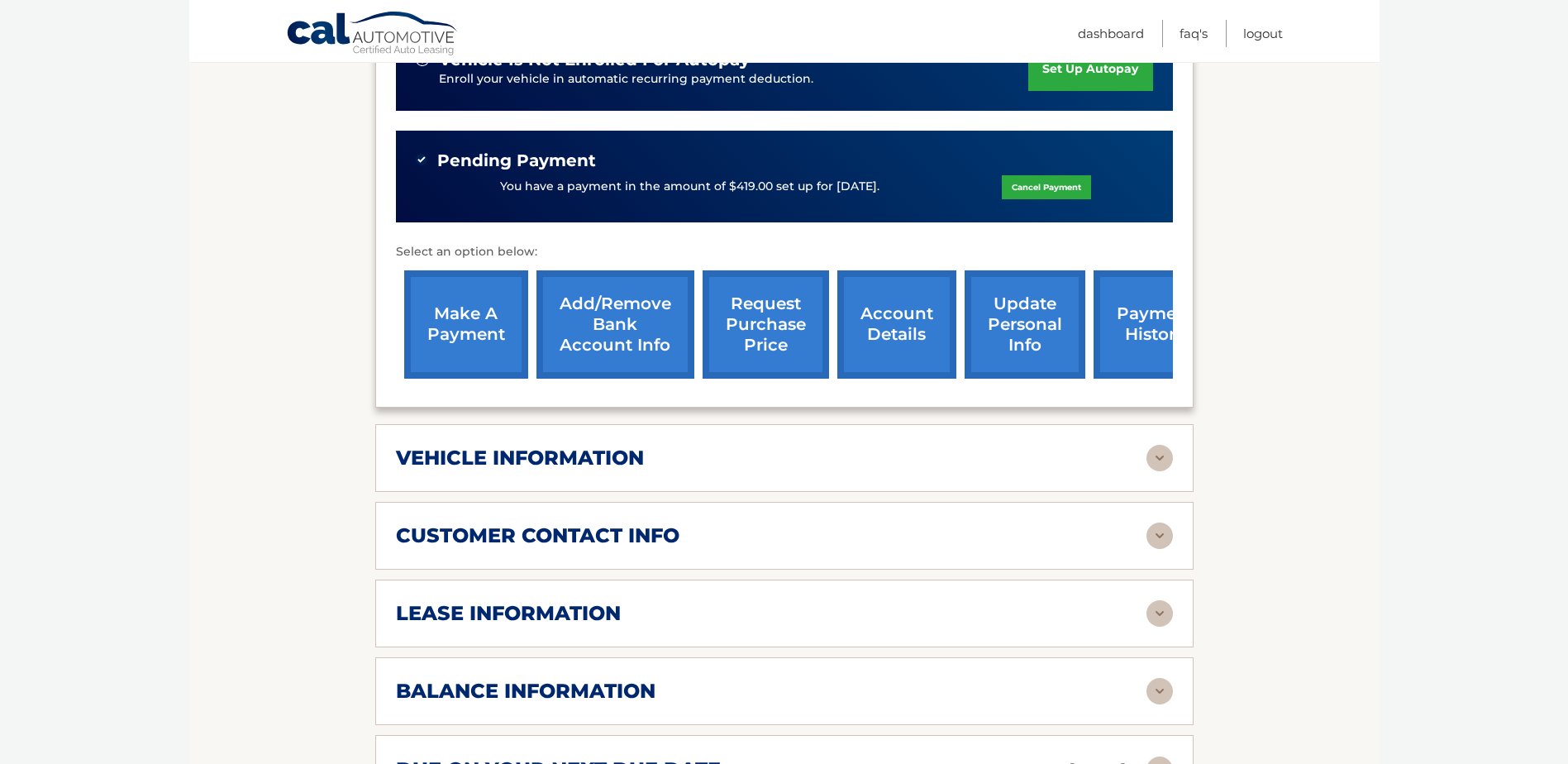
click at [1160, 465] on img at bounding box center [1160, 458] width 27 height 27
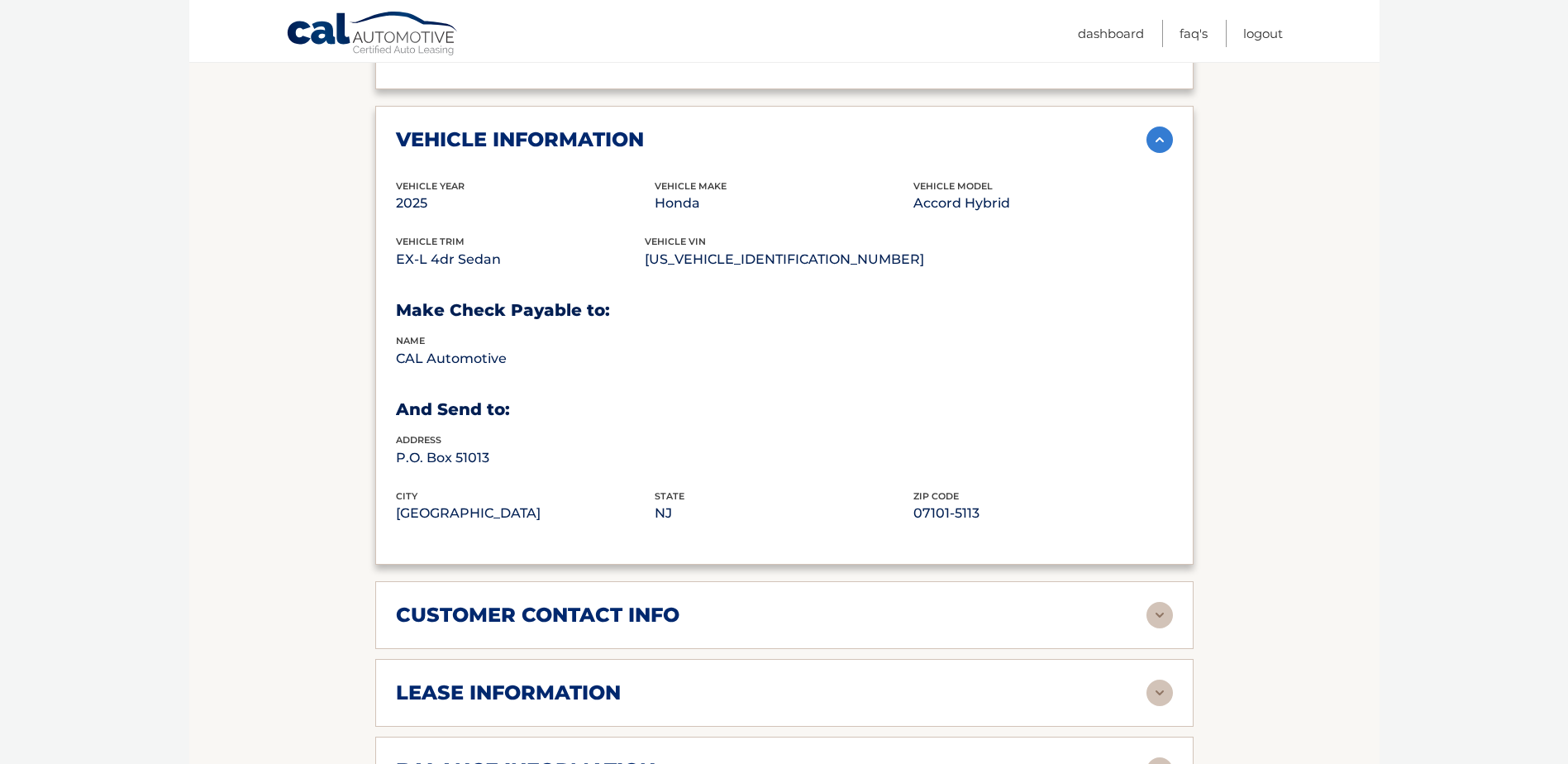
scroll to position [910, 0]
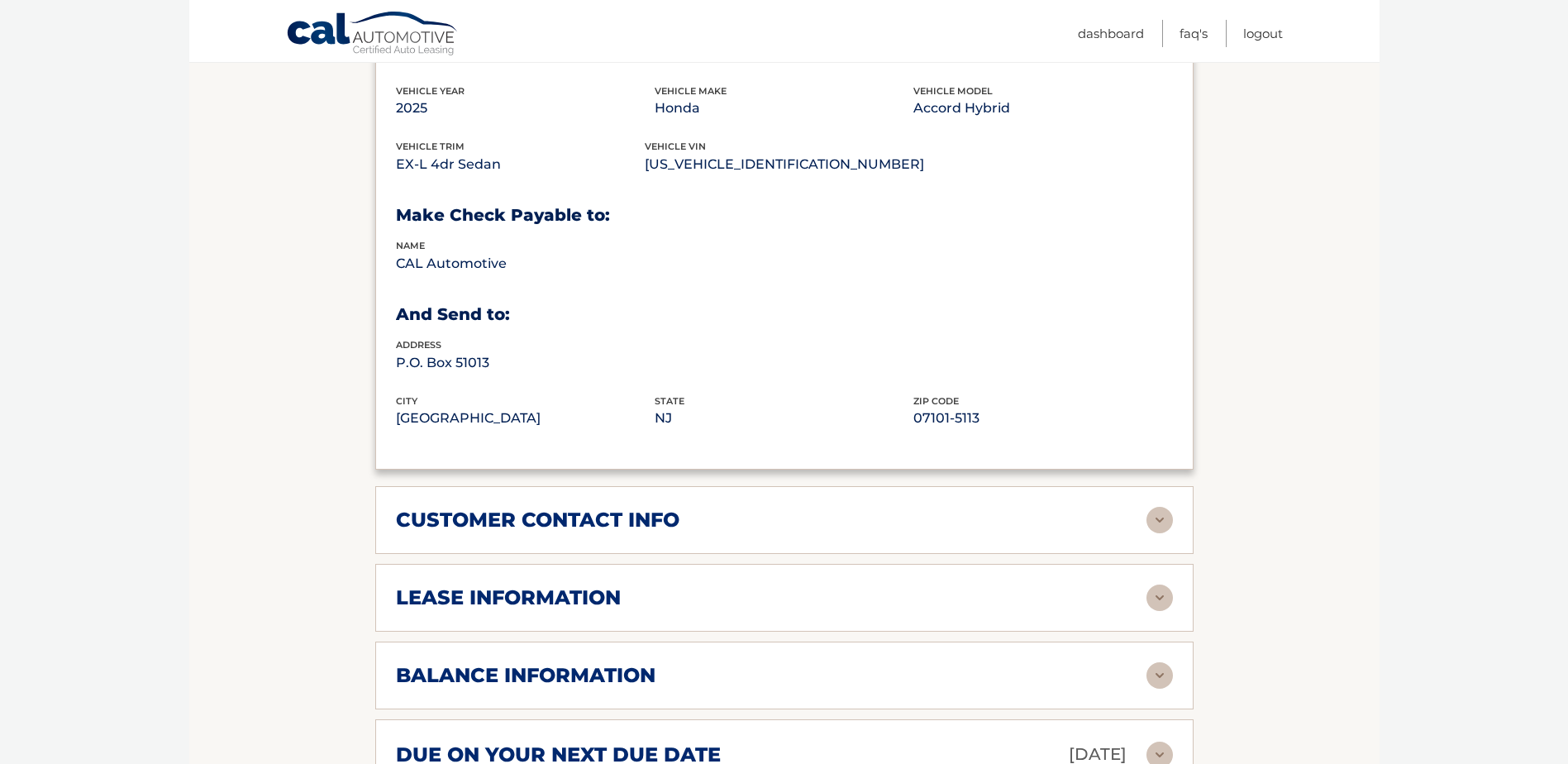
click at [1155, 534] on img at bounding box center [1160, 520] width 27 height 27
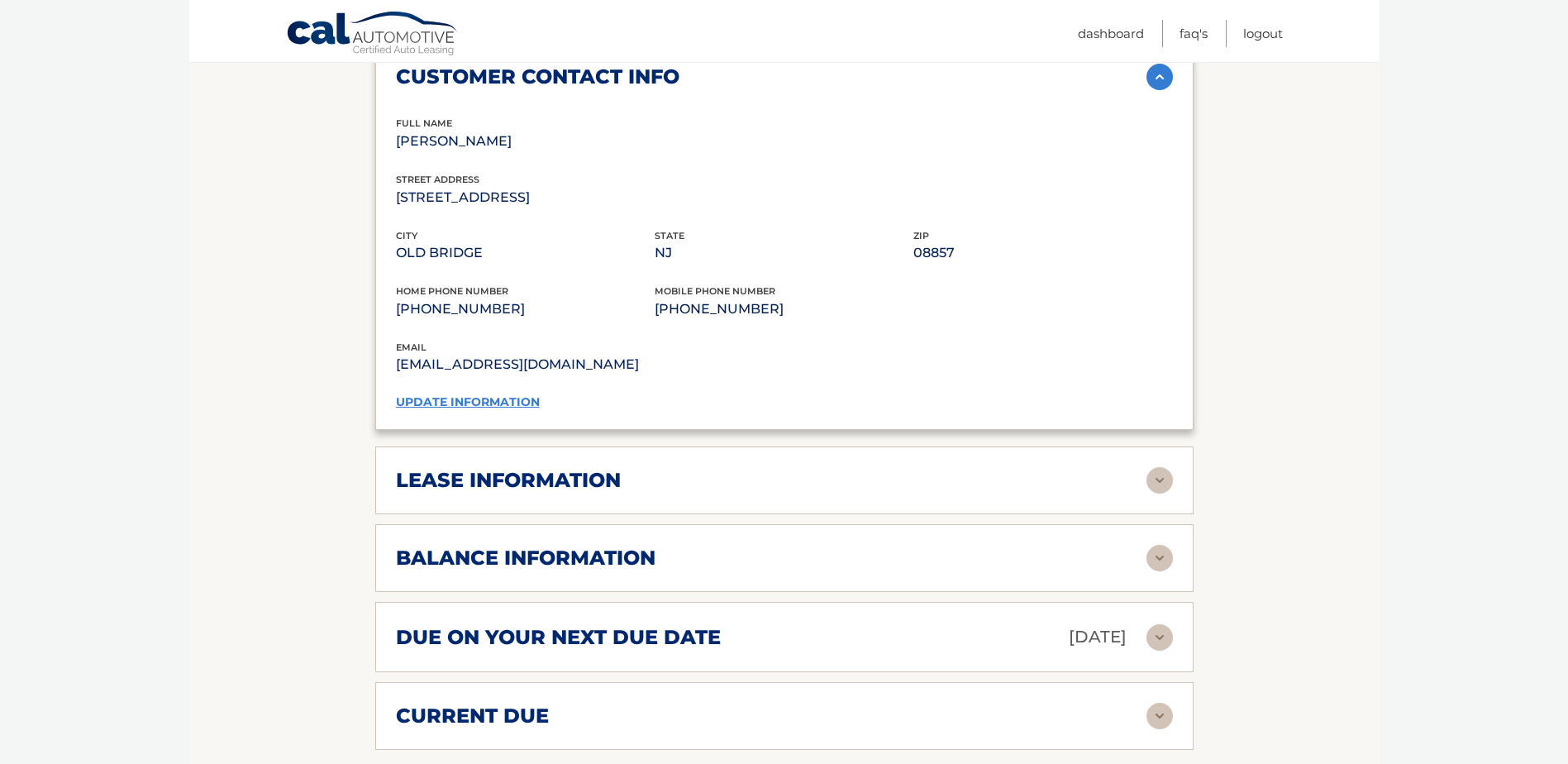
scroll to position [1323, 0]
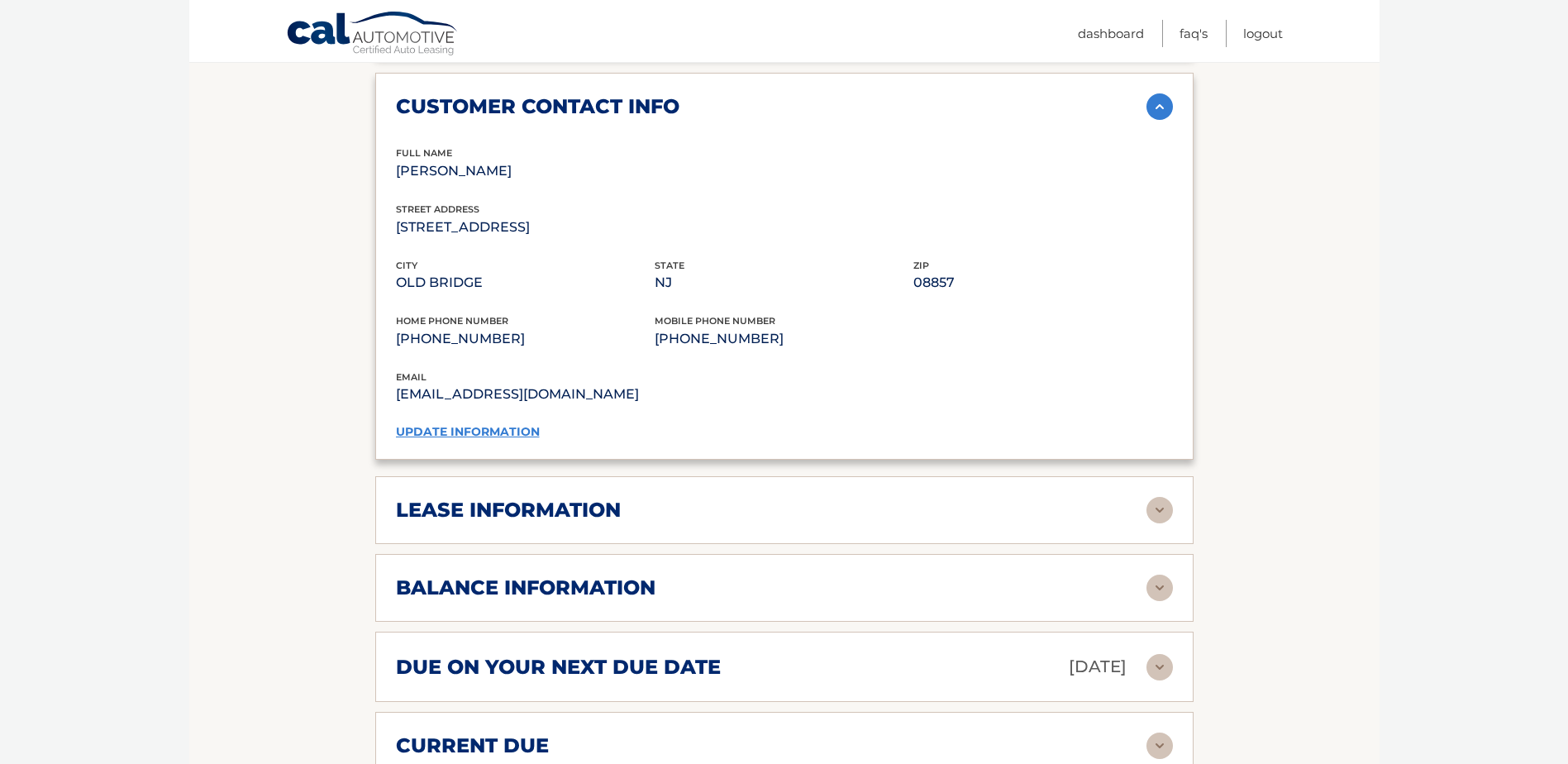
click at [1162, 505] on img at bounding box center [1160, 510] width 27 height 27
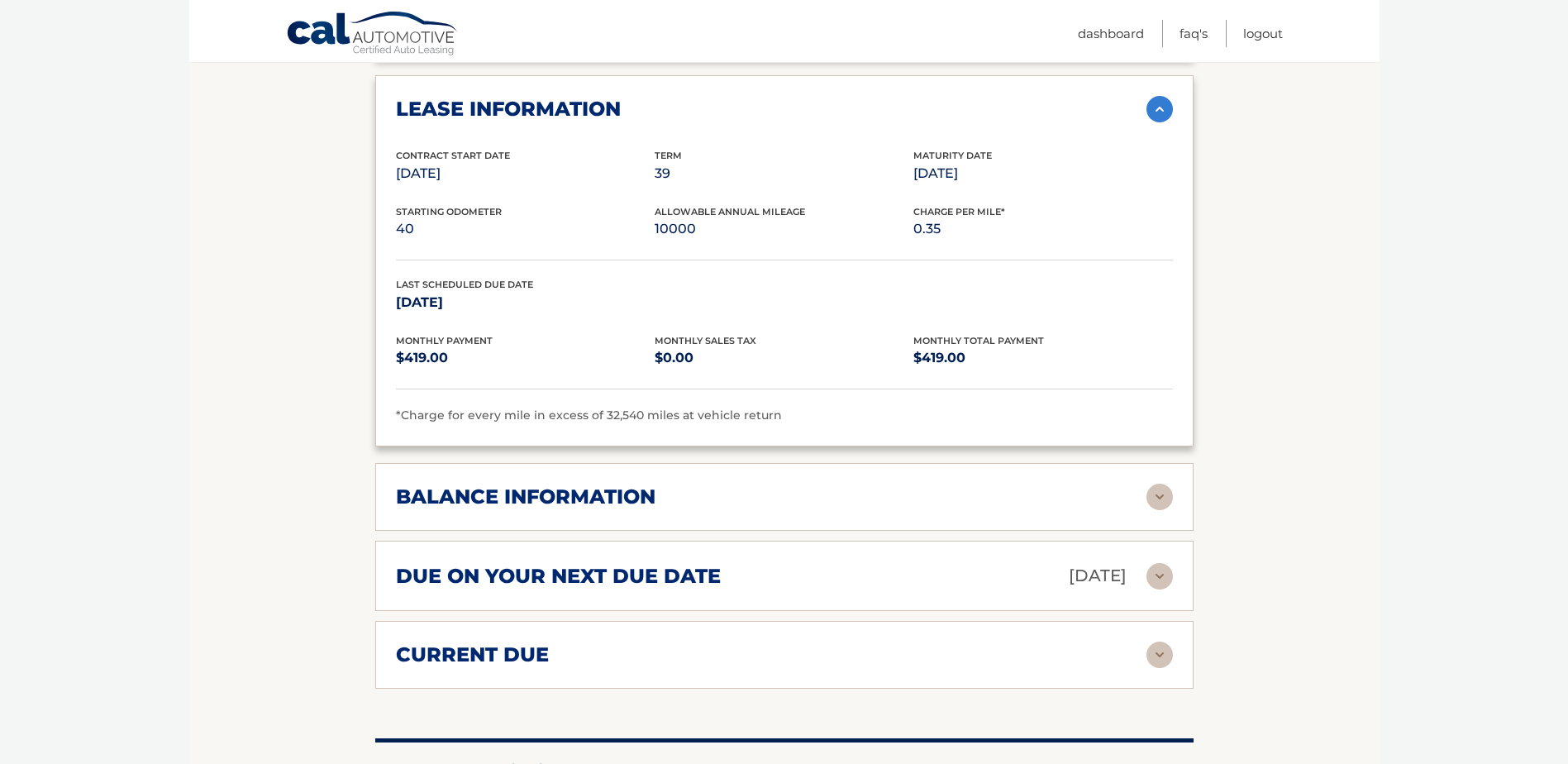
scroll to position [1736, 0]
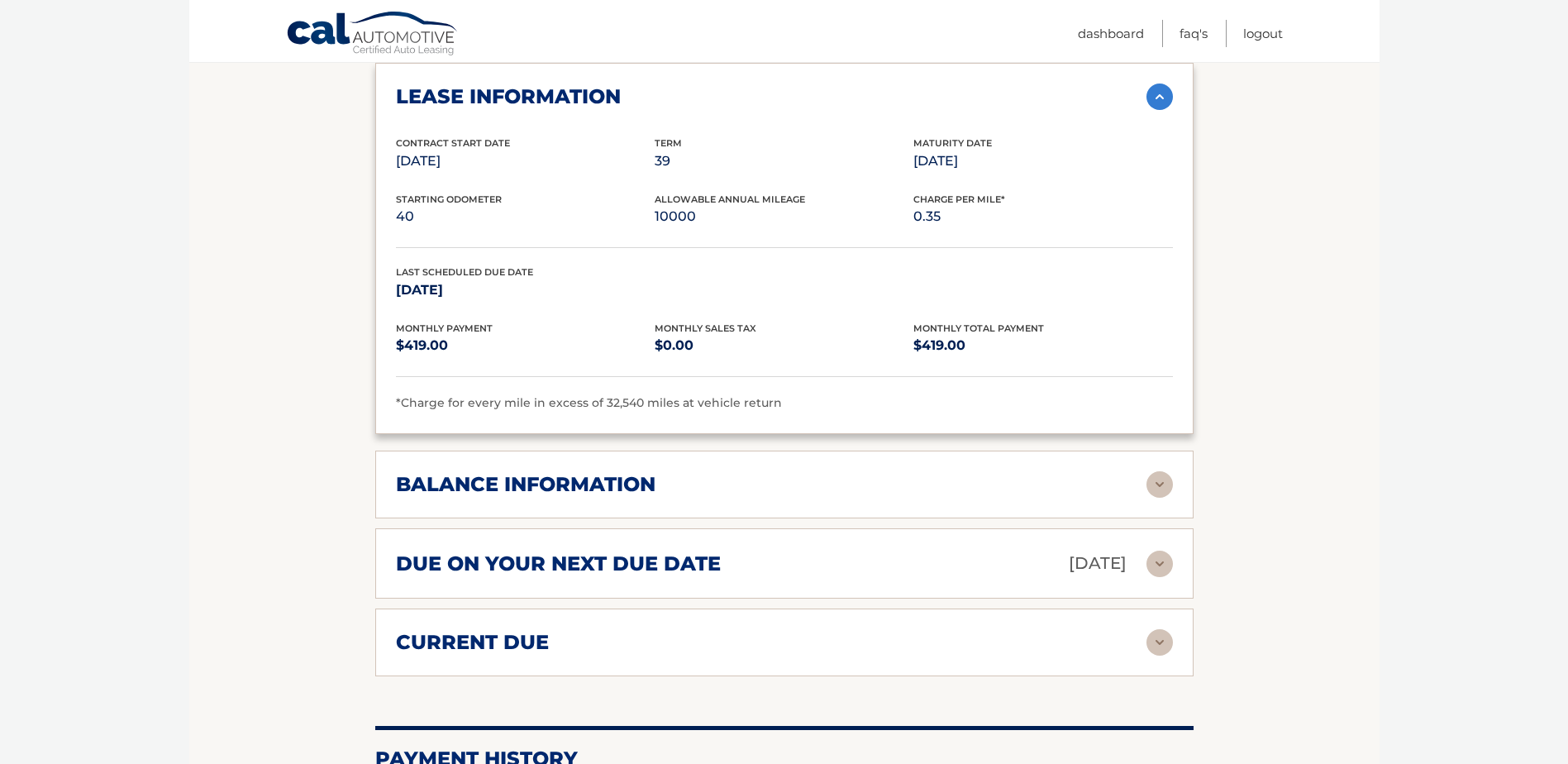
click at [1161, 486] on img at bounding box center [1160, 484] width 27 height 27
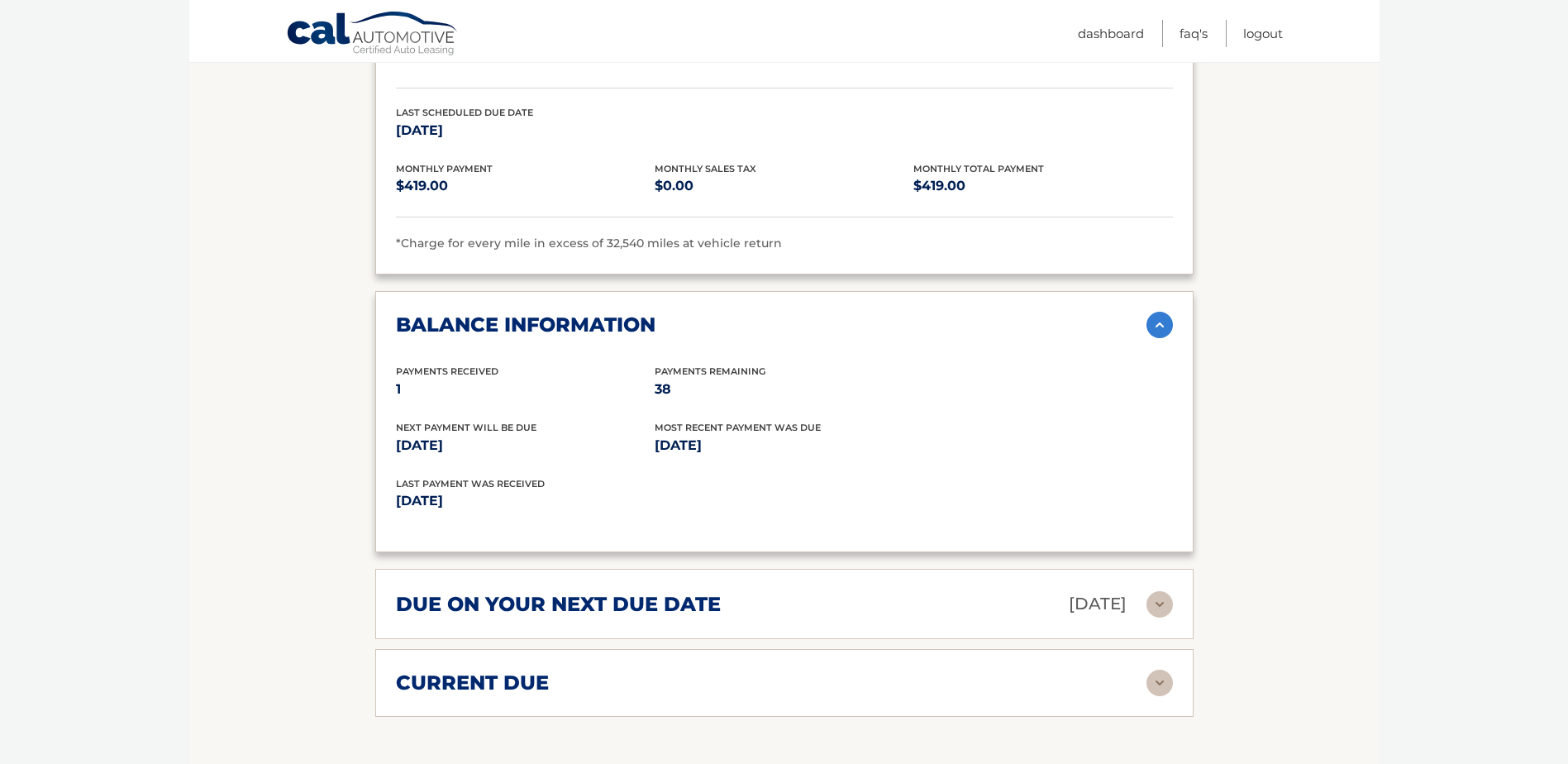
scroll to position [1901, 0]
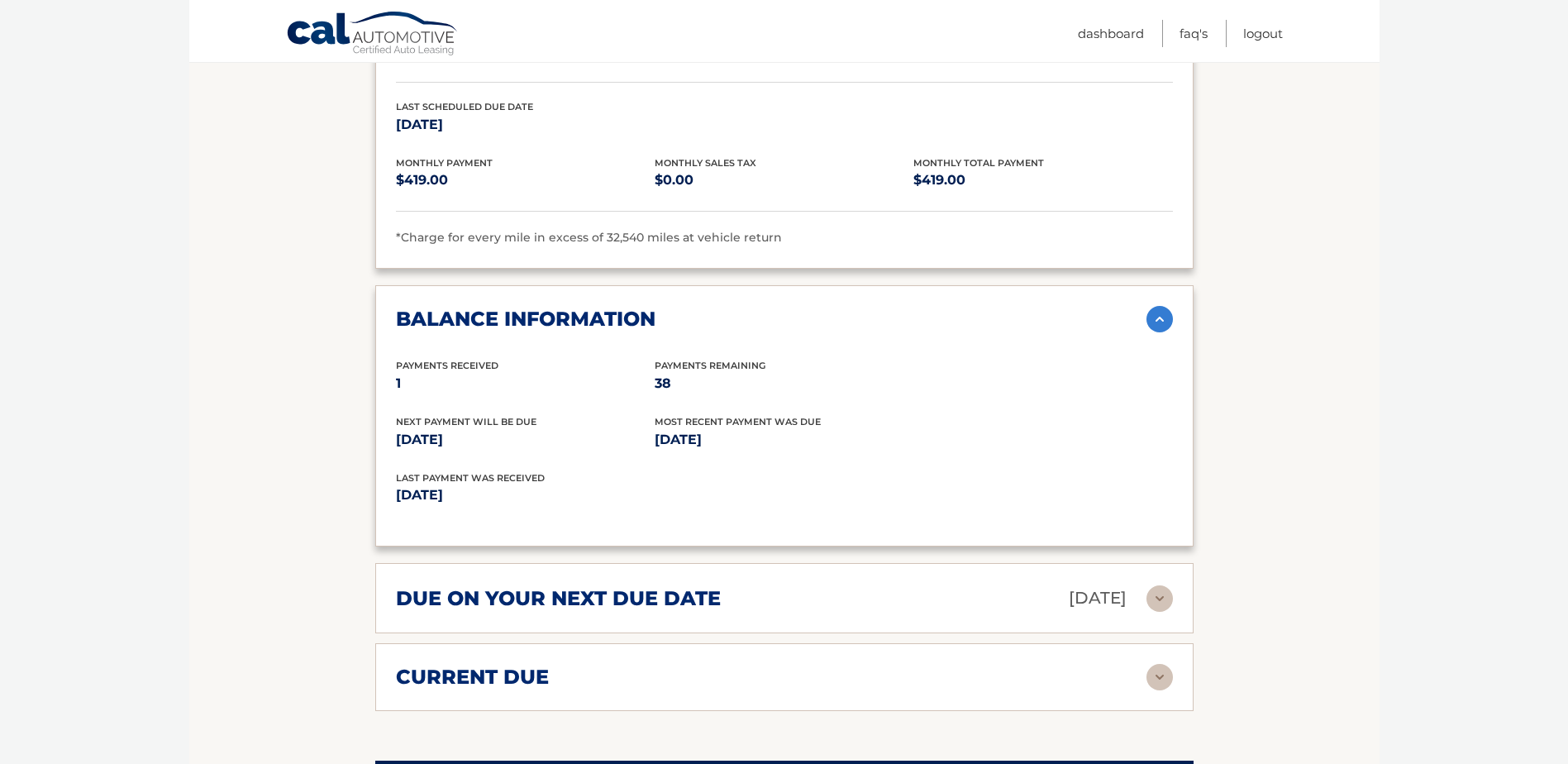
click at [1152, 324] on img at bounding box center [1160, 319] width 27 height 27
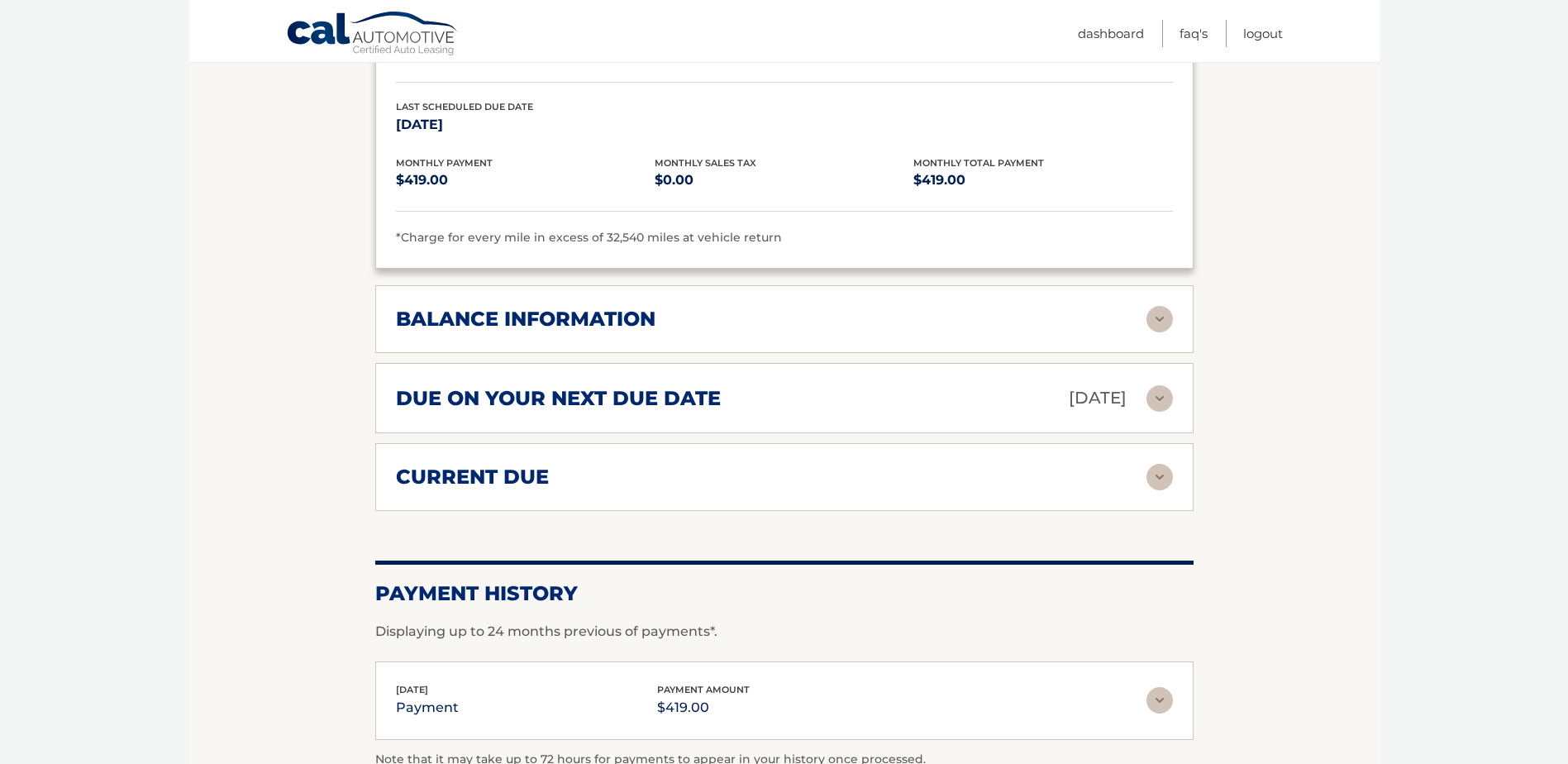
click at [1164, 405] on img at bounding box center [1160, 398] width 27 height 27
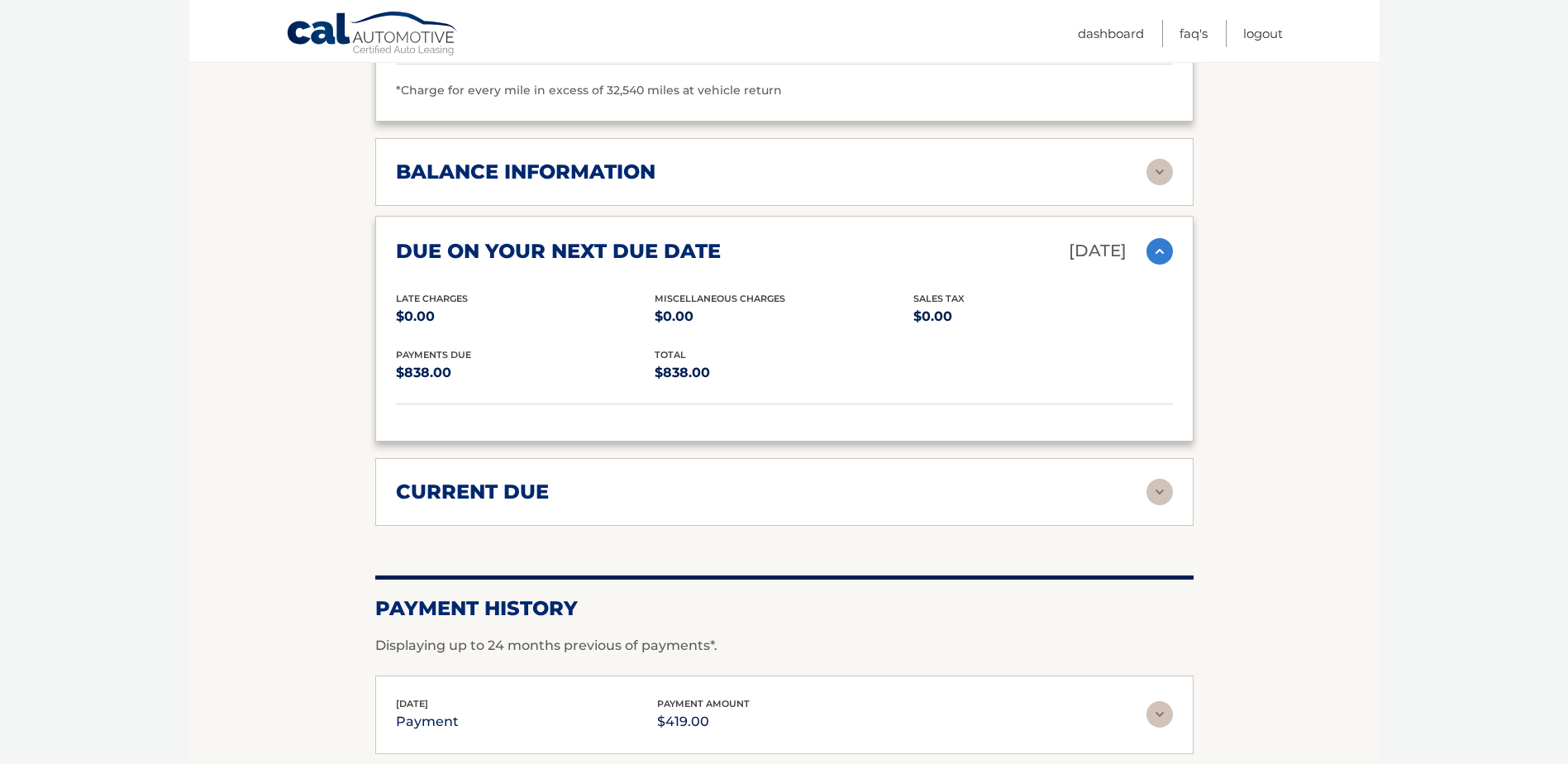
scroll to position [2067, 0]
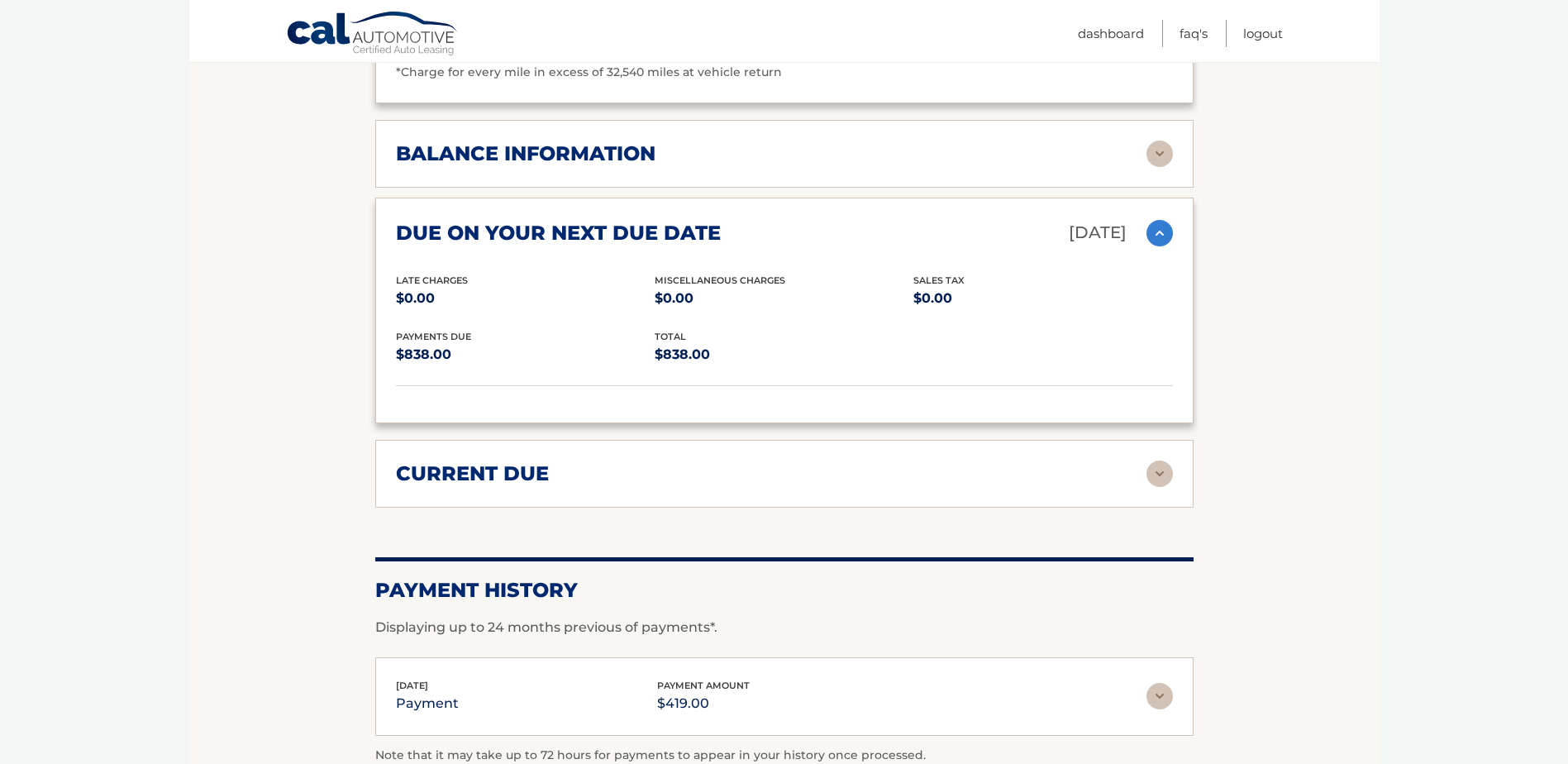
click at [1162, 471] on img at bounding box center [1160, 474] width 27 height 27
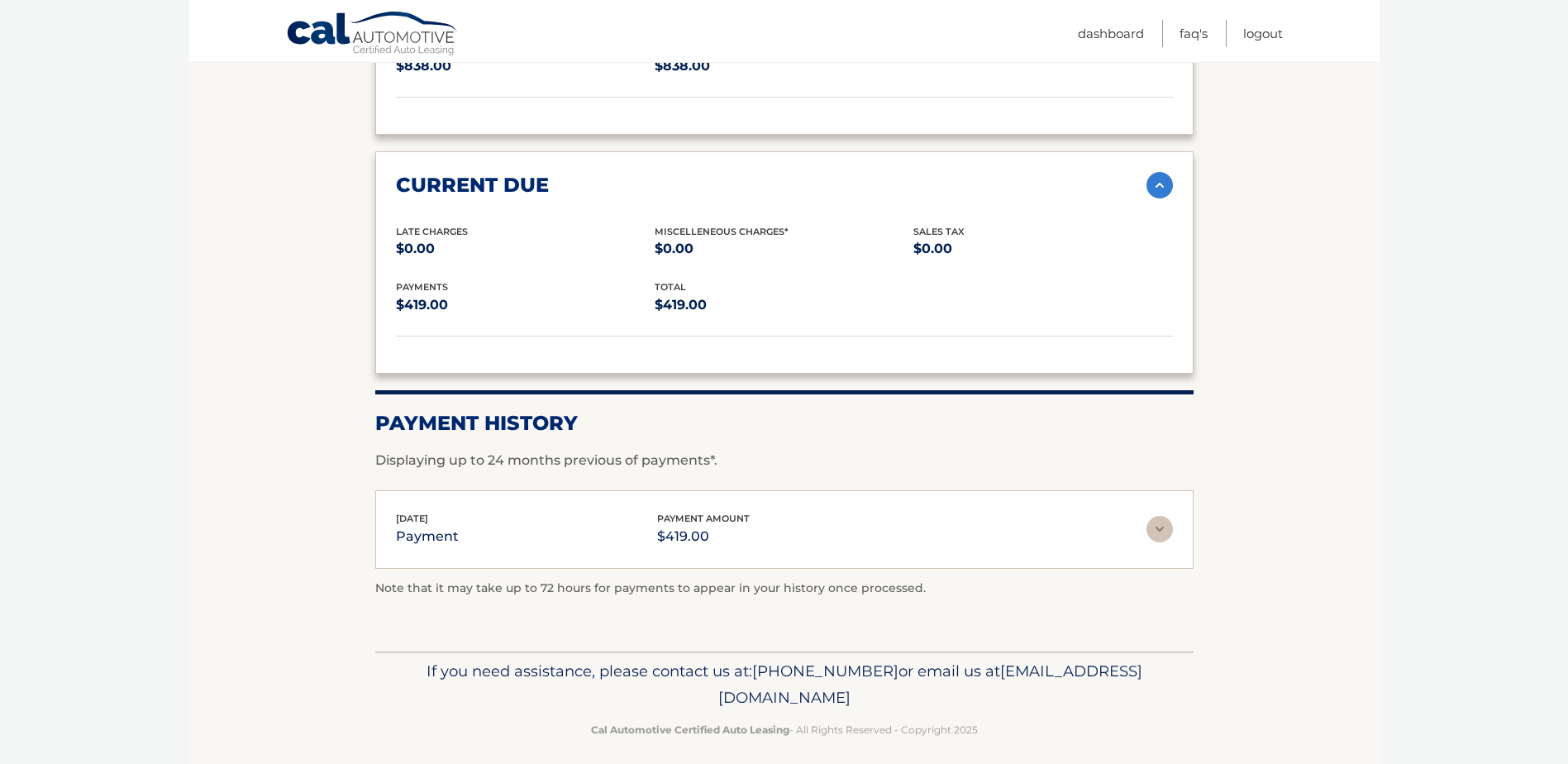
scroll to position [2368, 0]
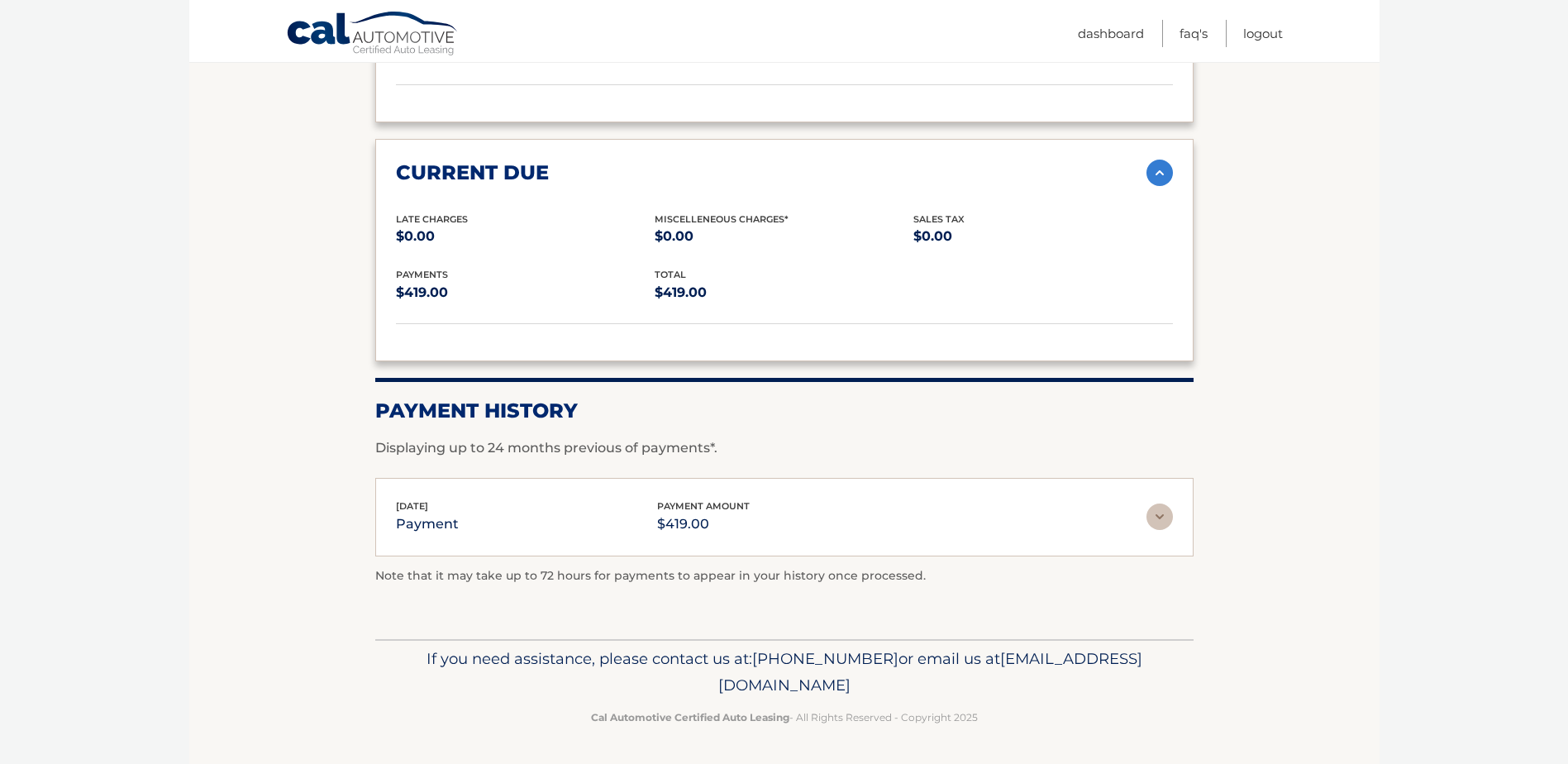
click at [1160, 523] on img at bounding box center [1160, 517] width 27 height 27
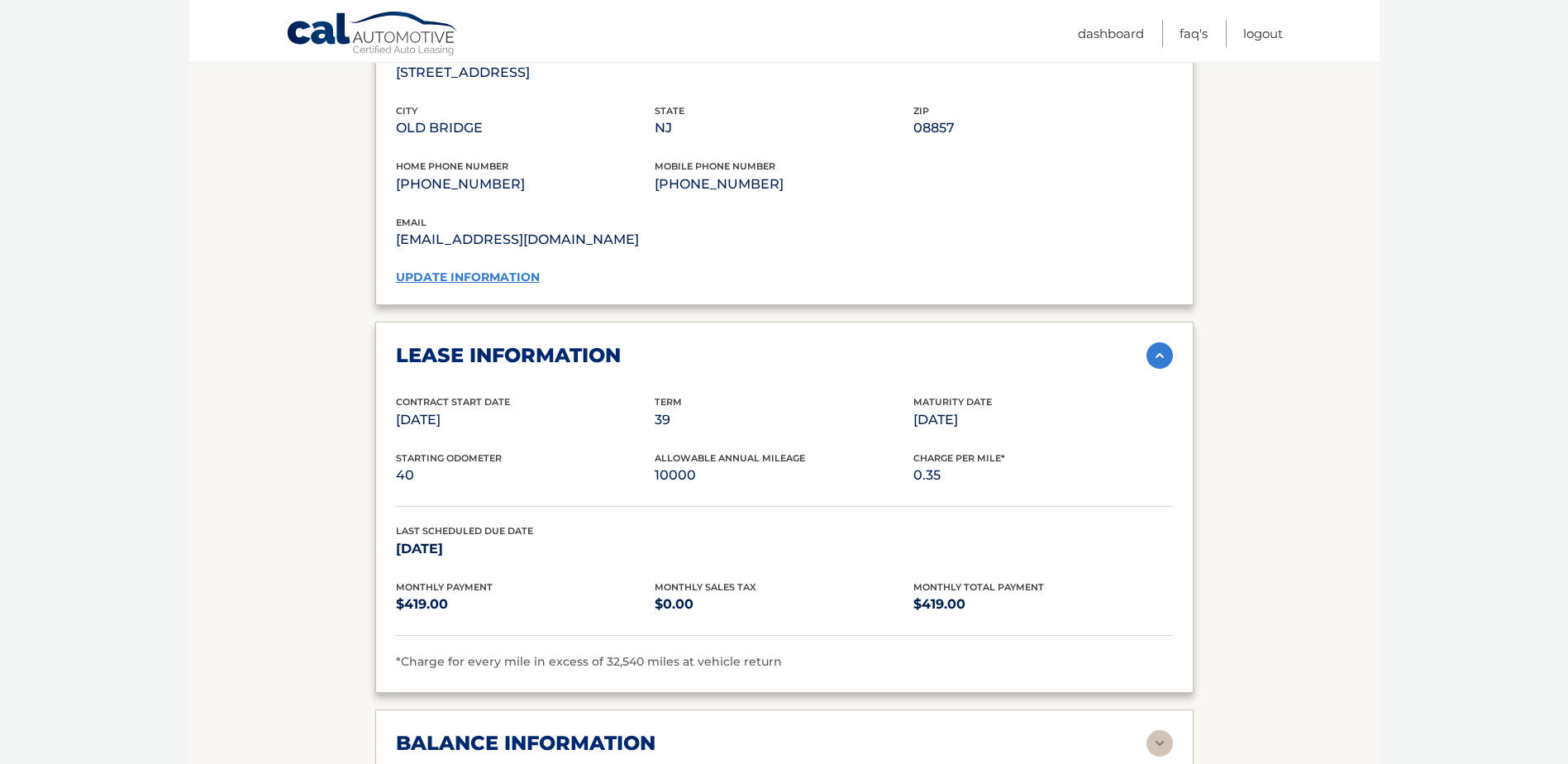
scroll to position [1488, 0]
